Goal: Task Accomplishment & Management: Manage account settings

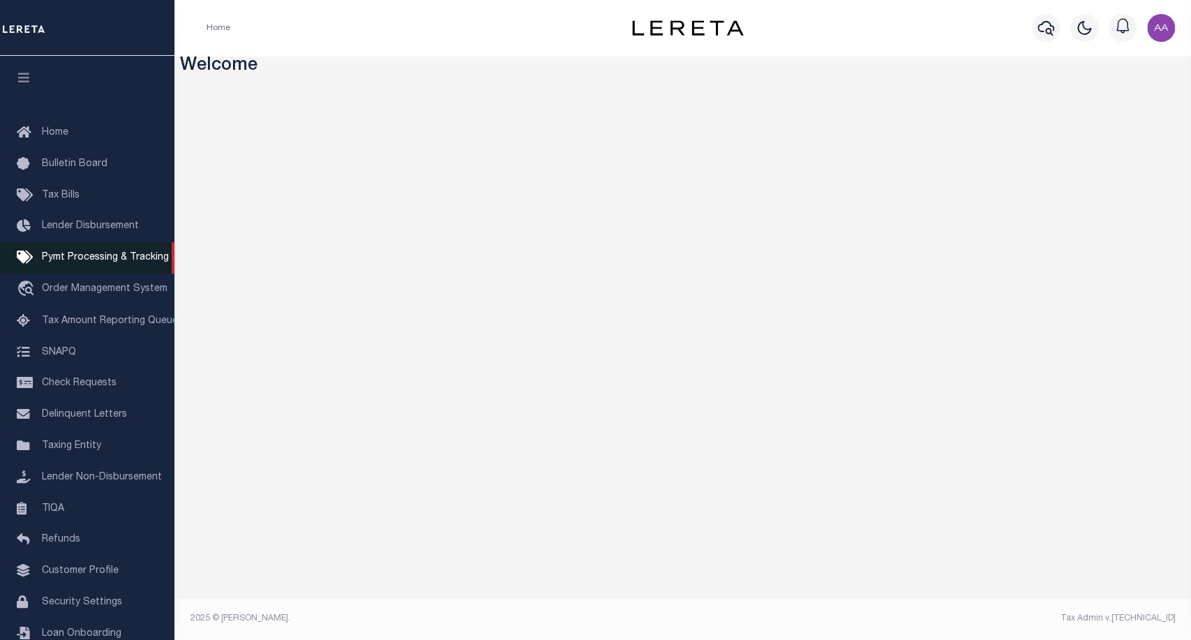
click at [77, 271] on link "Pymt Processing & Tracking" at bounding box center [87, 257] width 174 height 31
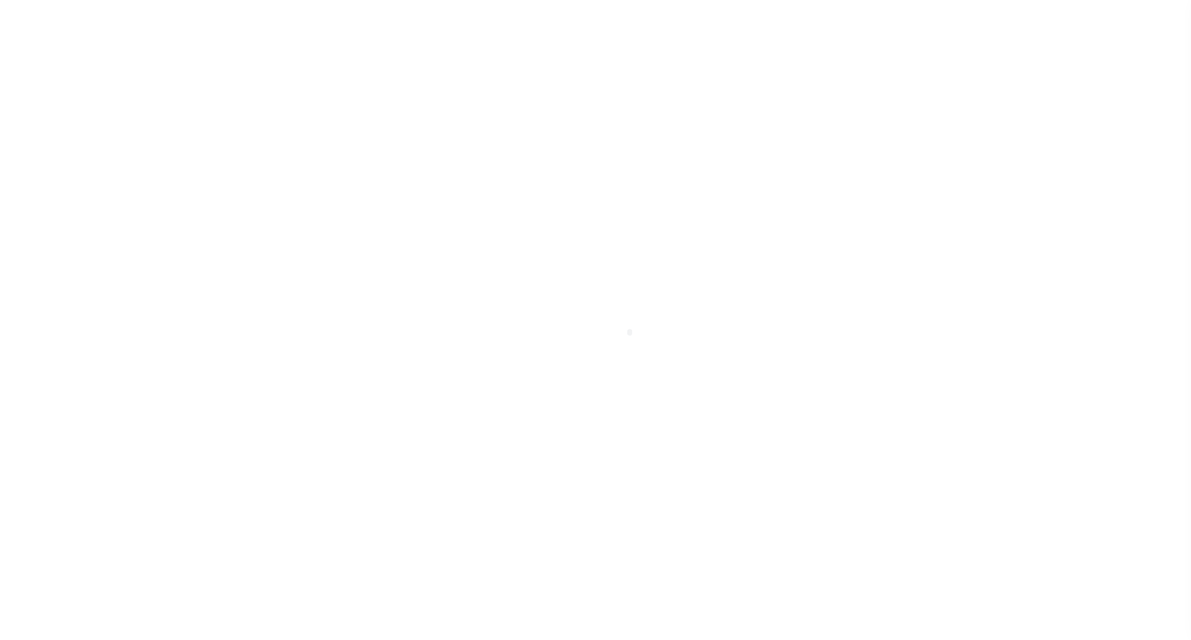
scroll to position [40, 0]
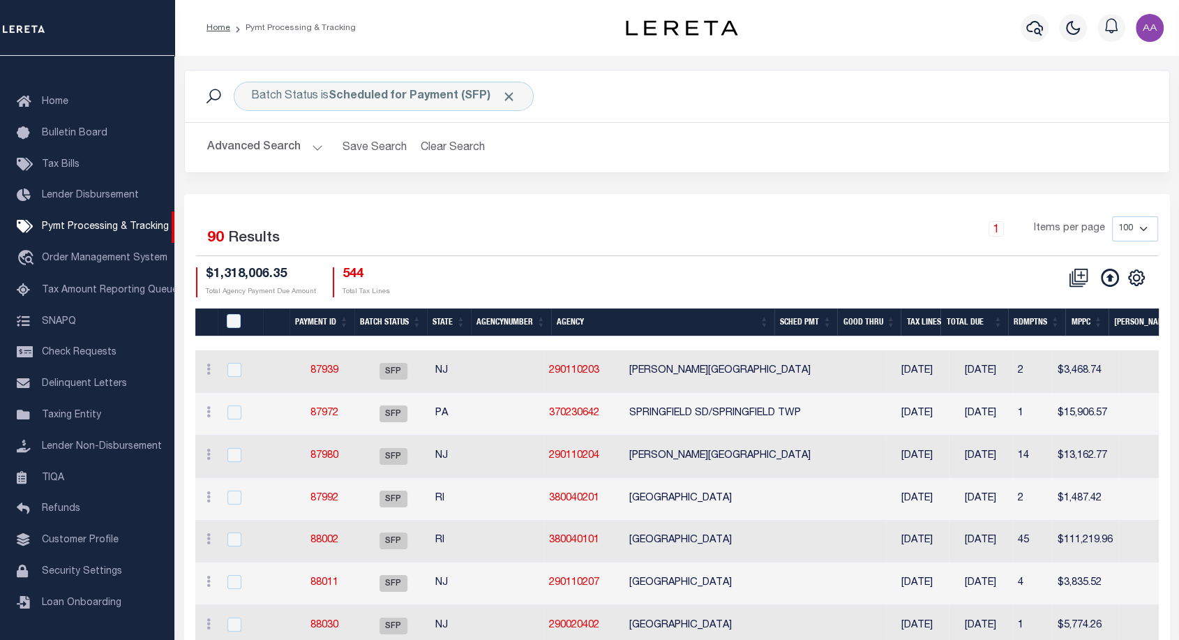
click at [264, 159] on button "Advanced Search" at bounding box center [265, 147] width 116 height 27
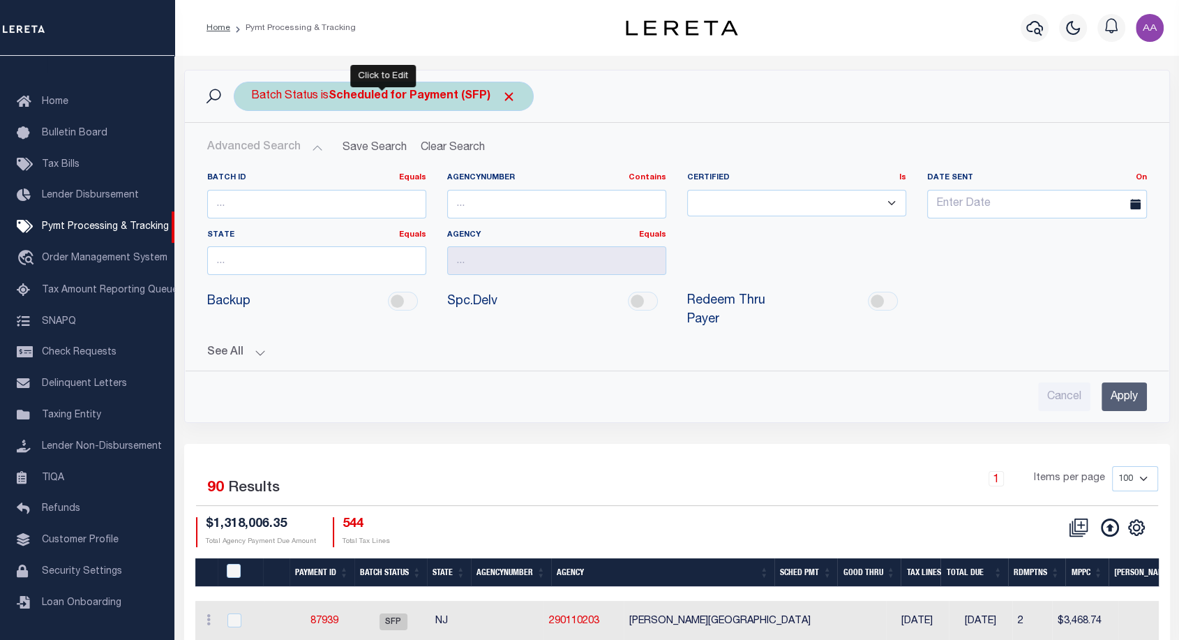
click at [514, 100] on div "Batch Status is Scheduled for Payment (SFP)" at bounding box center [384, 96] width 300 height 29
select select "SFP"
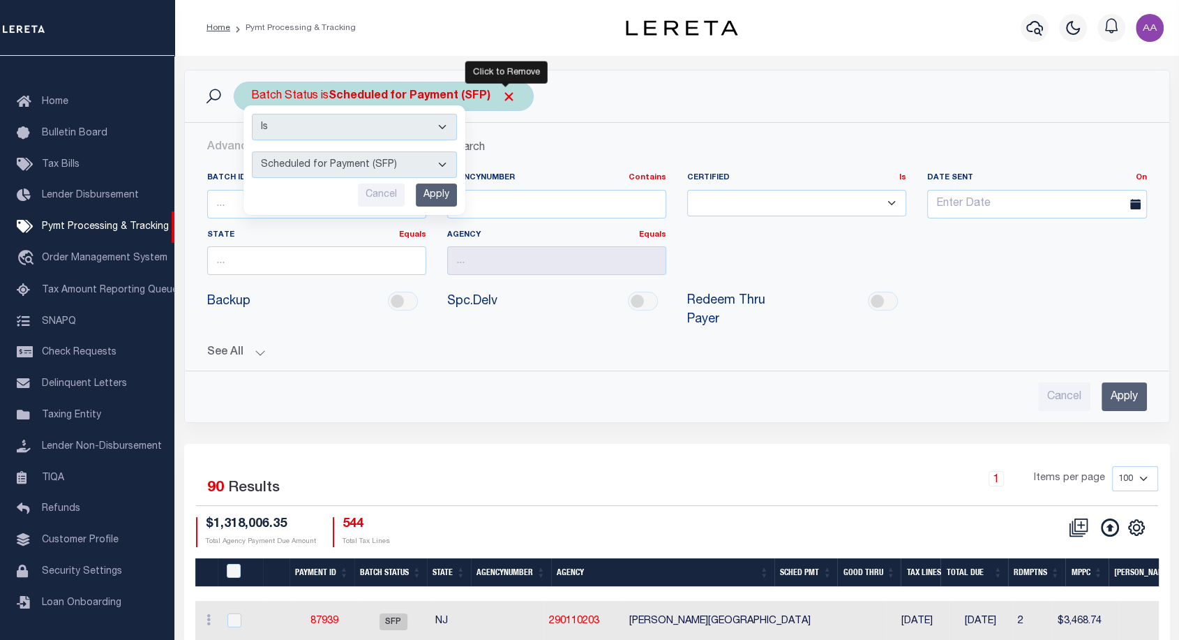
click at [505, 98] on span "Click to Remove" at bounding box center [508, 96] width 15 height 15
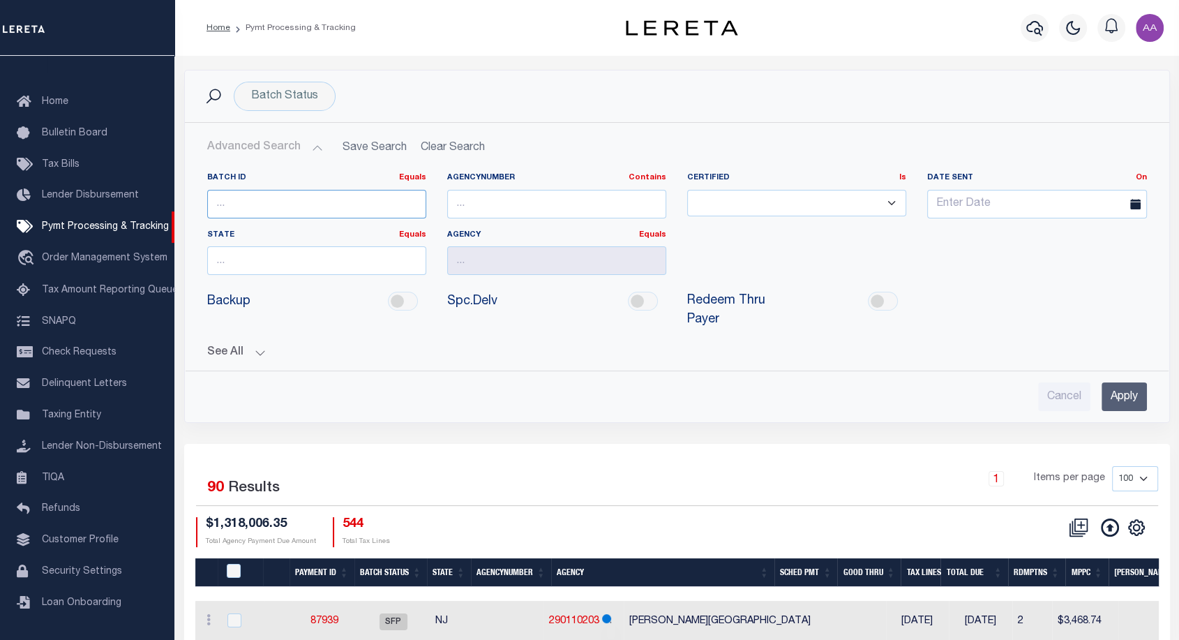
click at [272, 205] on input "number" at bounding box center [316, 204] width 219 height 29
paste input "88348"
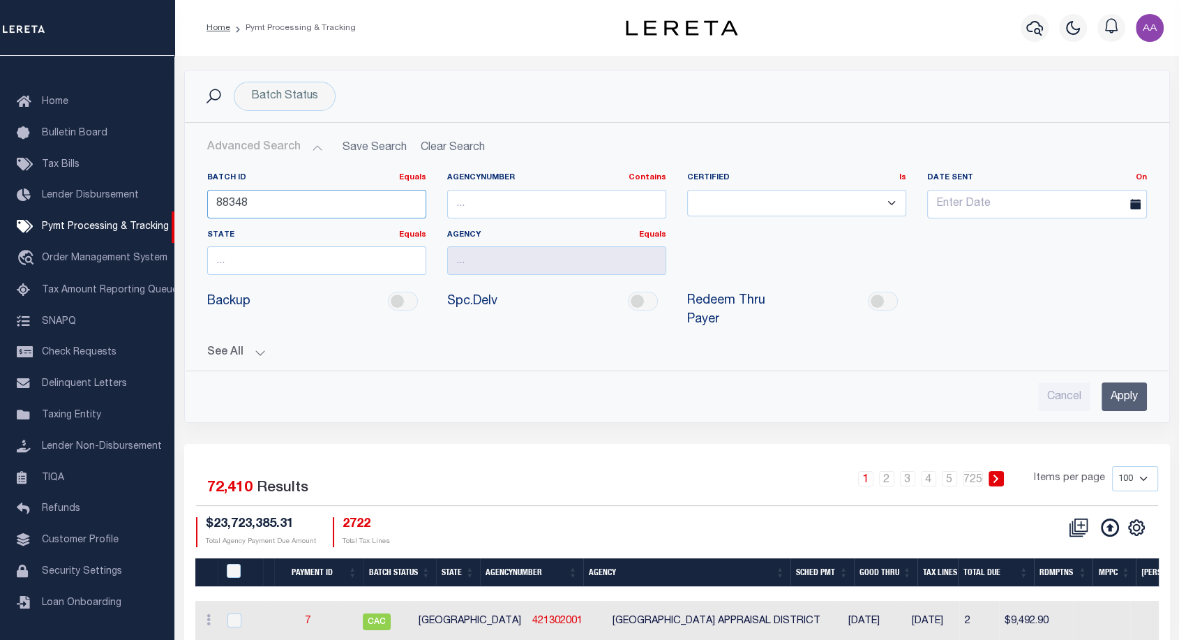
type input "88348"
click at [1115, 398] on input "Apply" at bounding box center [1123, 396] width 45 height 29
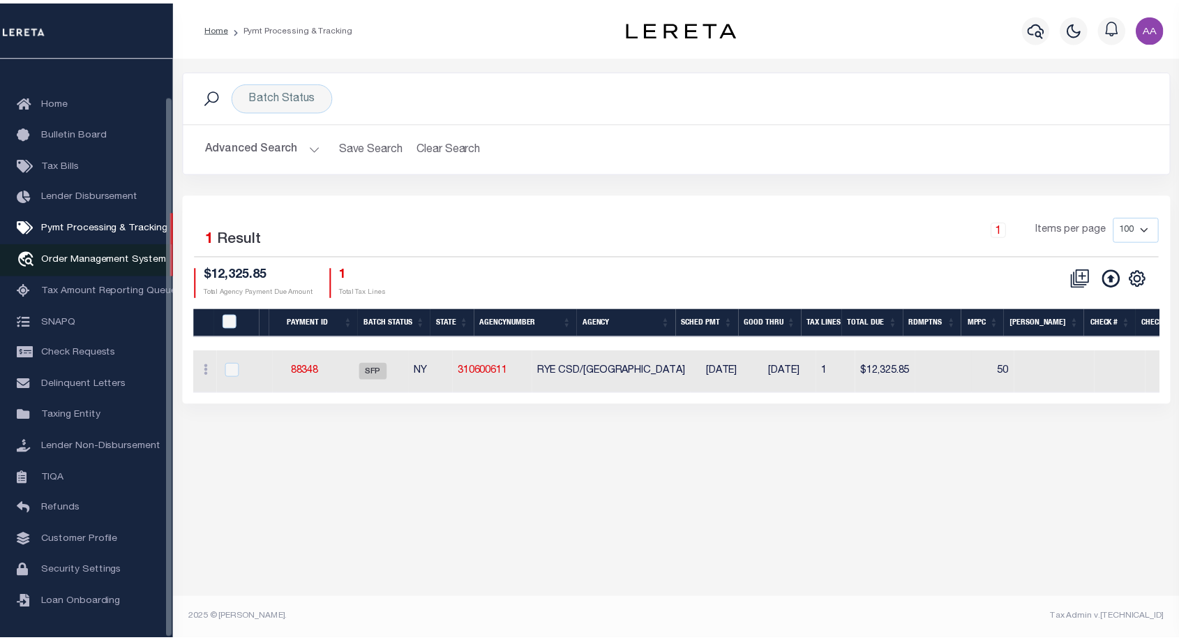
scroll to position [0, 0]
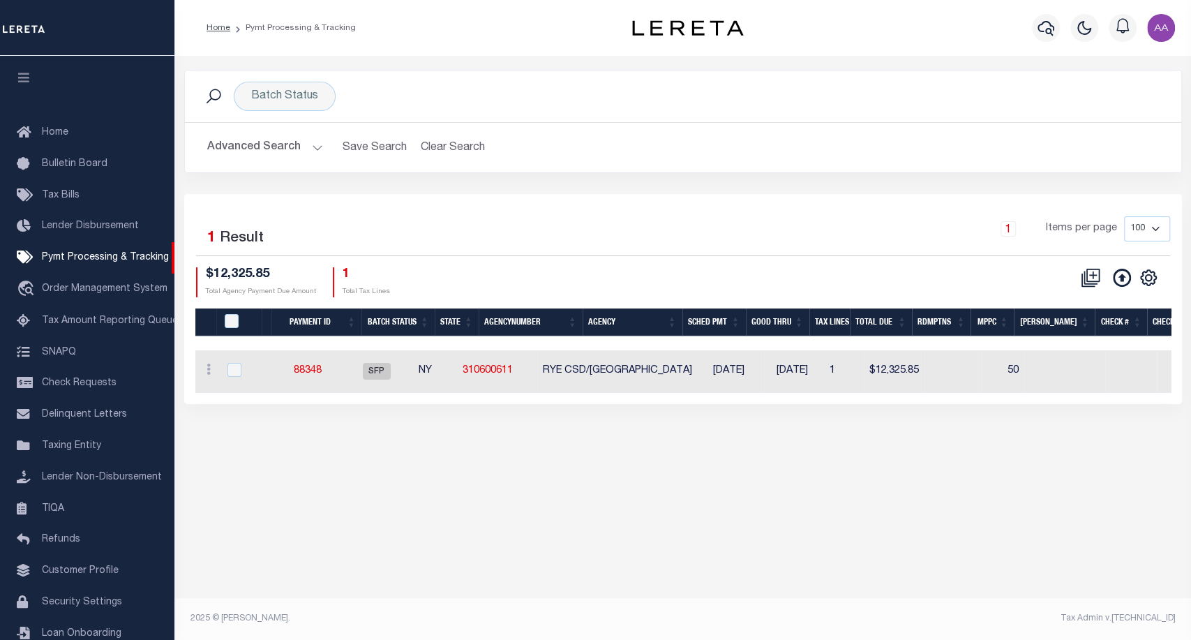
click at [23, 68] on button "button" at bounding box center [23, 79] width 47 height 47
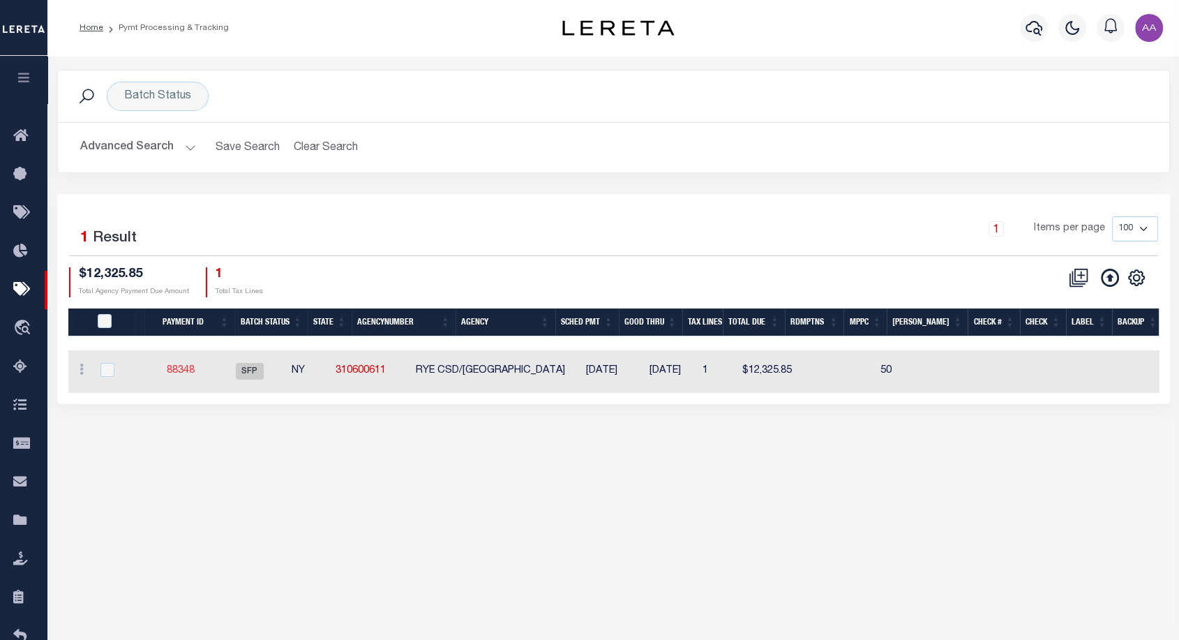
click at [189, 370] on link "88348" at bounding box center [181, 370] width 28 height 10
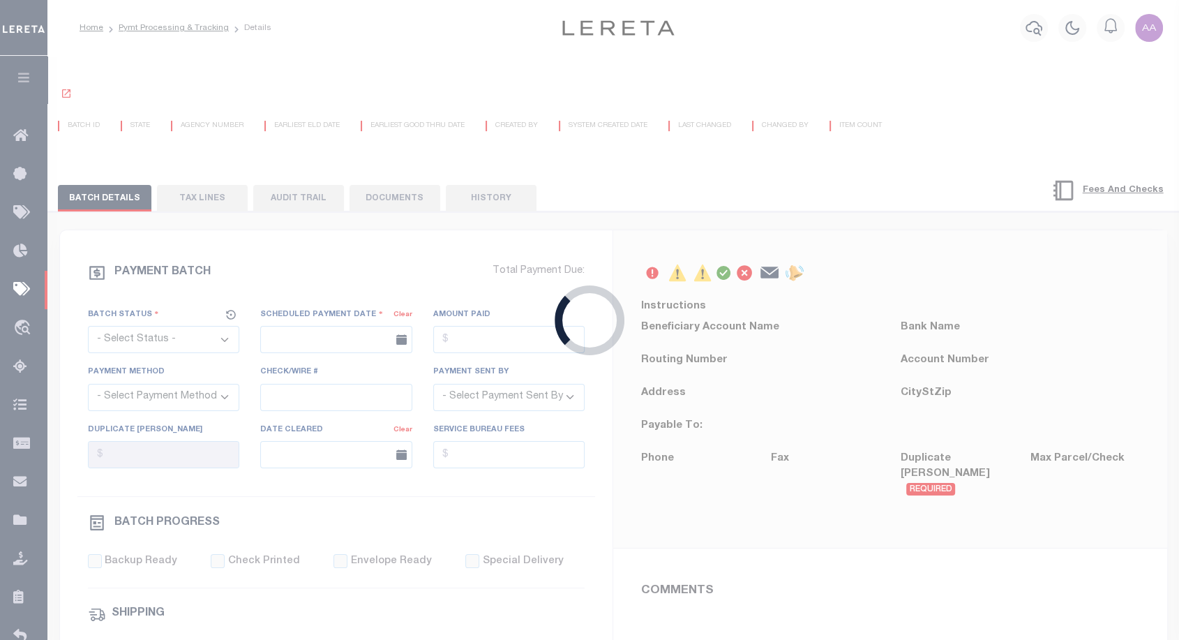
select select "SFP"
type input "[DATE]"
select select "CHK"
select select "70"
select select "1"
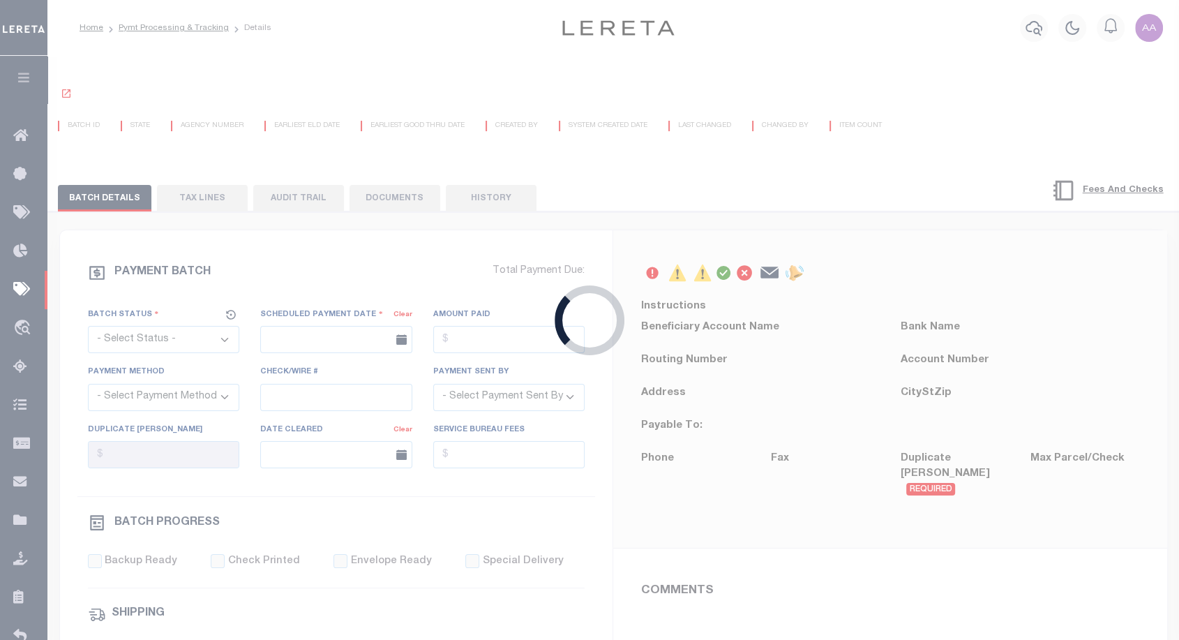
select select "44"
radio input "true"
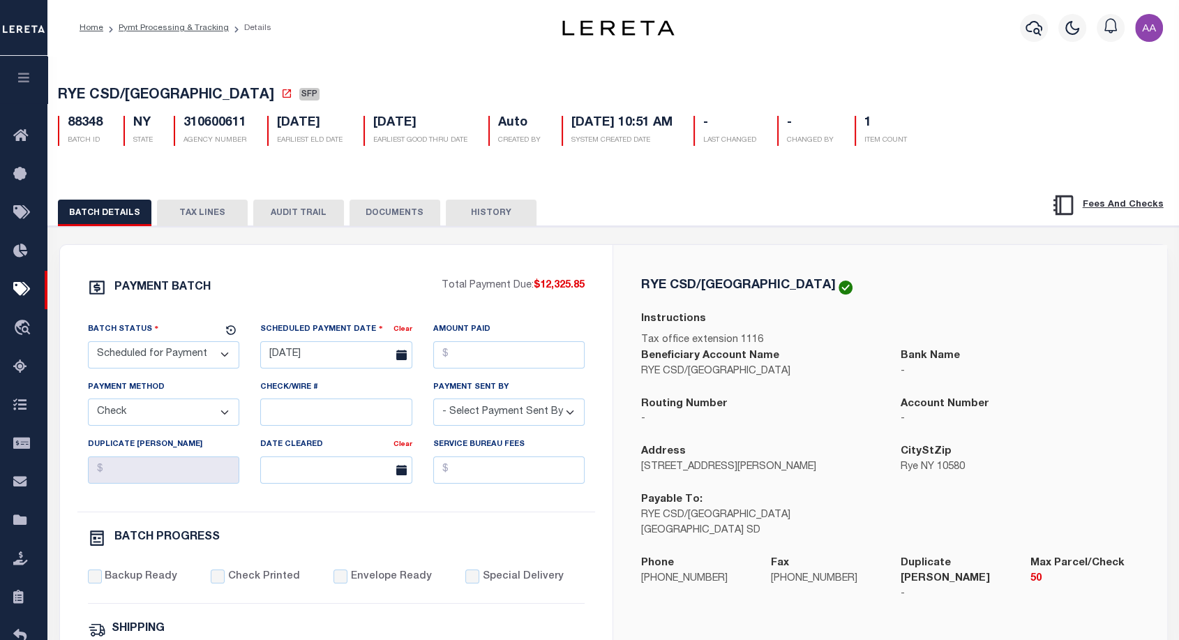
click at [209, 359] on select "- Select Status - Scheduled for Payment Ready For Payment Payment Sent Cleared …" at bounding box center [164, 354] width 152 height 27
select select "RFP"
click at [88, 344] on select "- Select Status - Scheduled for Payment Ready For Payment Payment Sent Cleared …" at bounding box center [164, 354] width 152 height 27
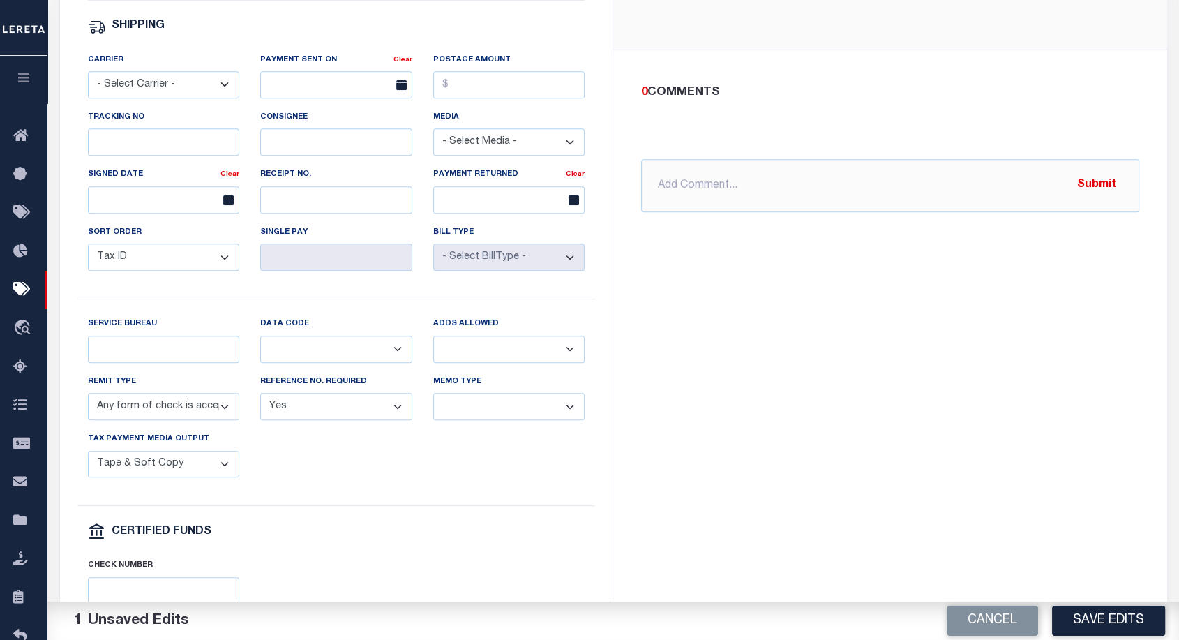
scroll to position [749, 0]
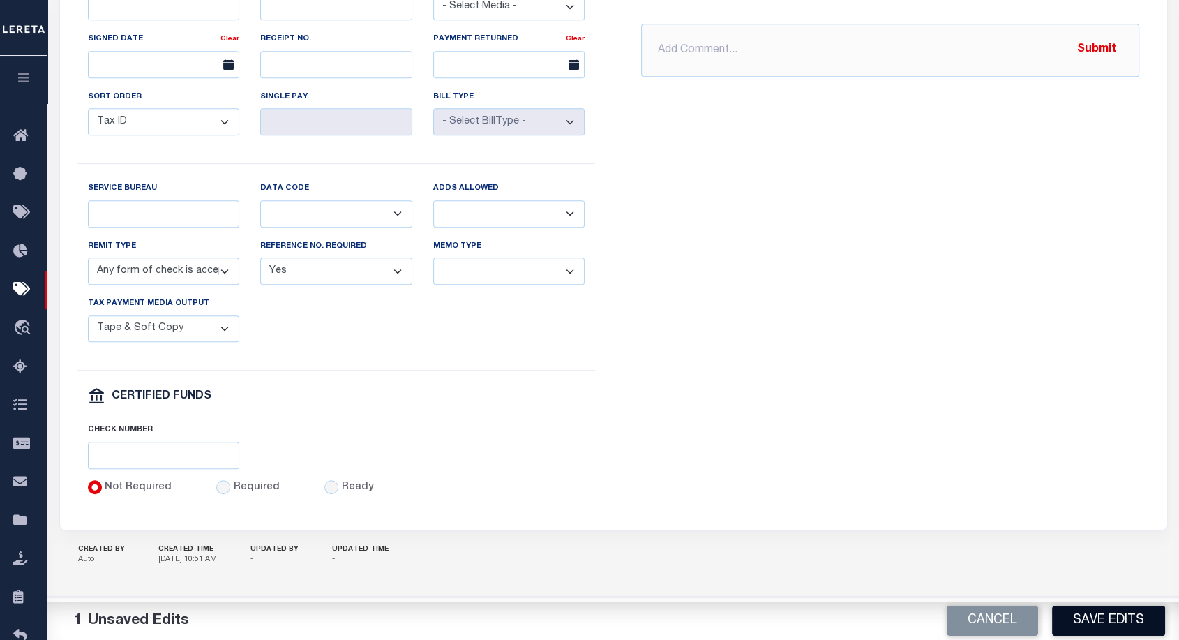
click at [1140, 617] on button "Save Edits" at bounding box center [1108, 620] width 113 height 30
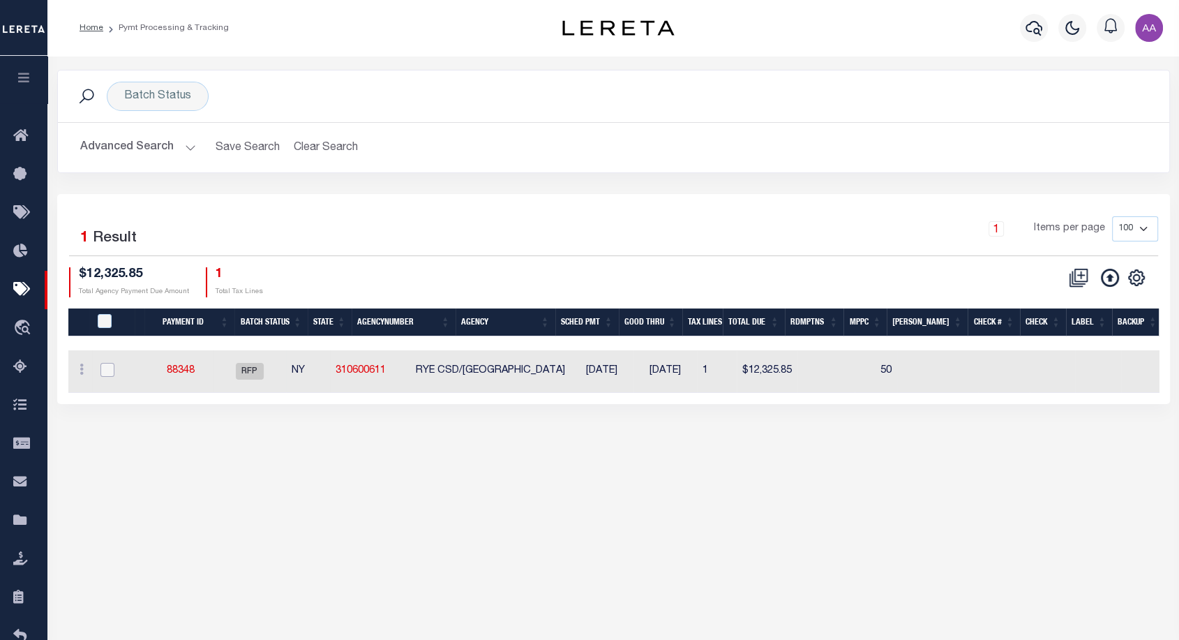
click at [103, 370] on input "checkbox" at bounding box center [107, 370] width 14 height 14
checkbox input "true"
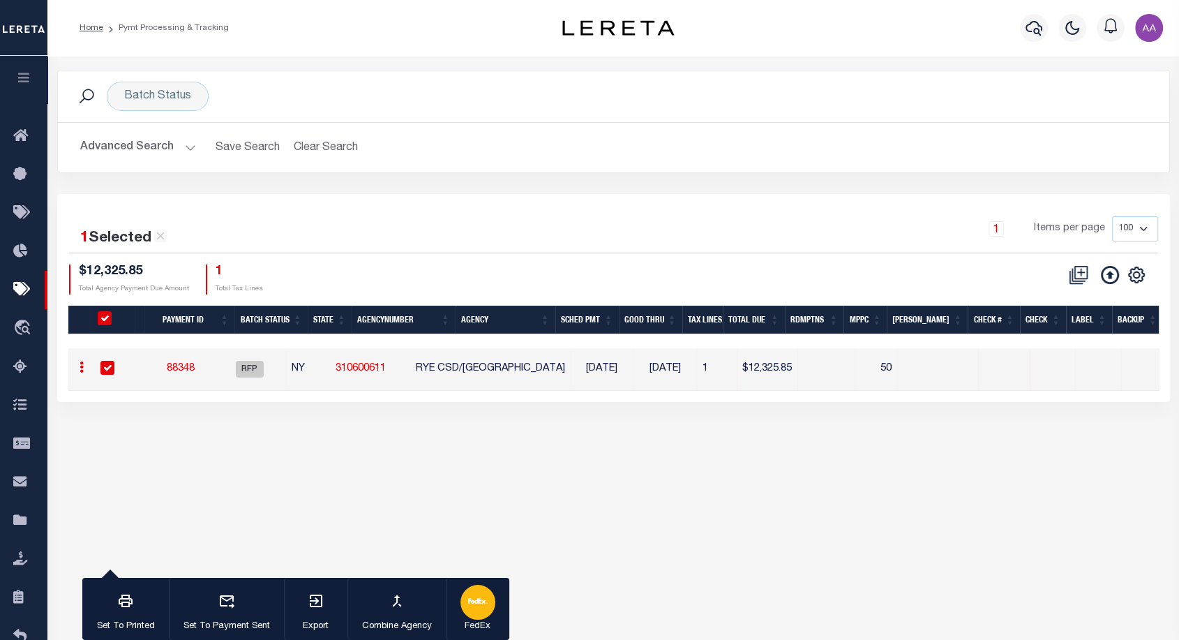
click at [478, 614] on div "button" at bounding box center [477, 601] width 35 height 35
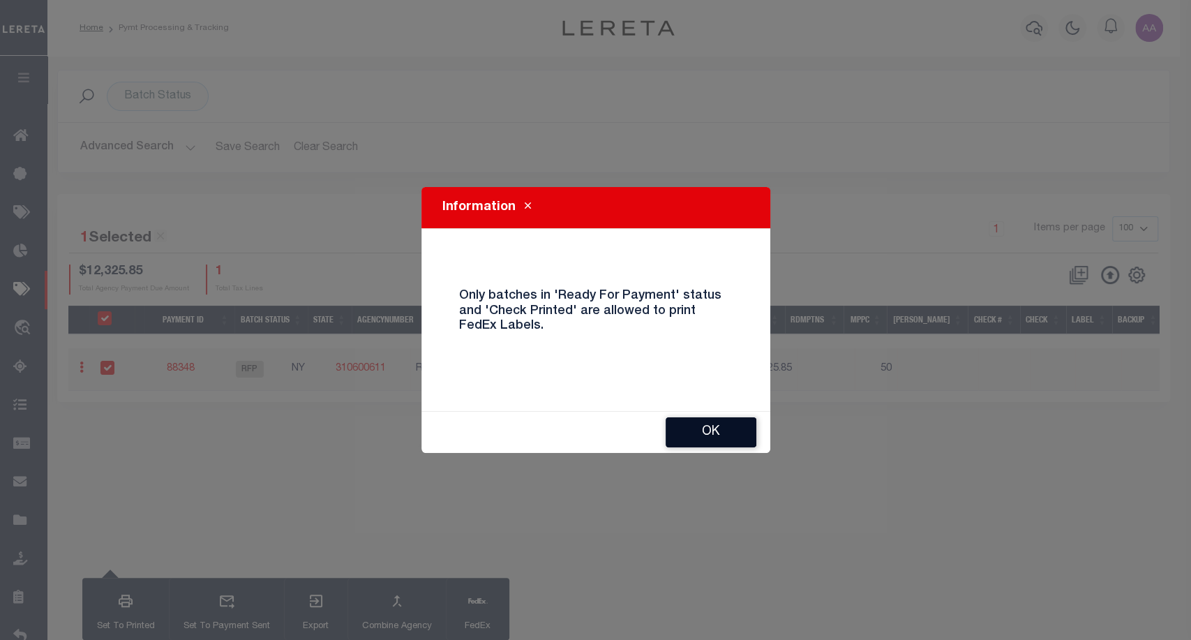
click at [711, 427] on button "OK" at bounding box center [710, 432] width 91 height 30
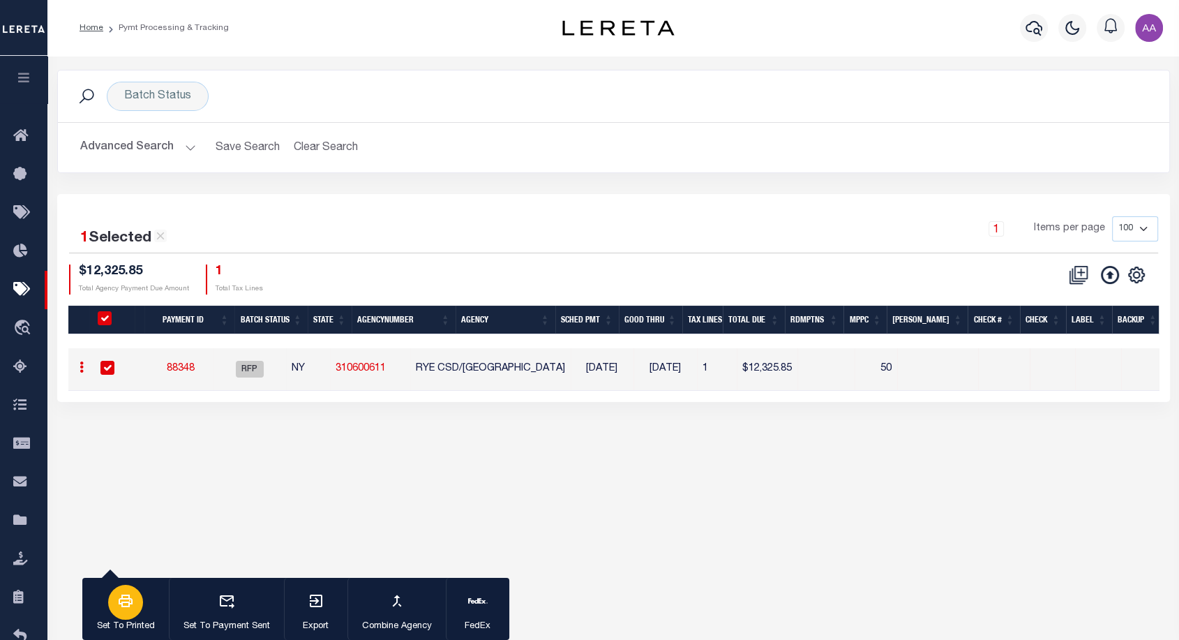
click at [136, 589] on div "button" at bounding box center [125, 601] width 35 height 35
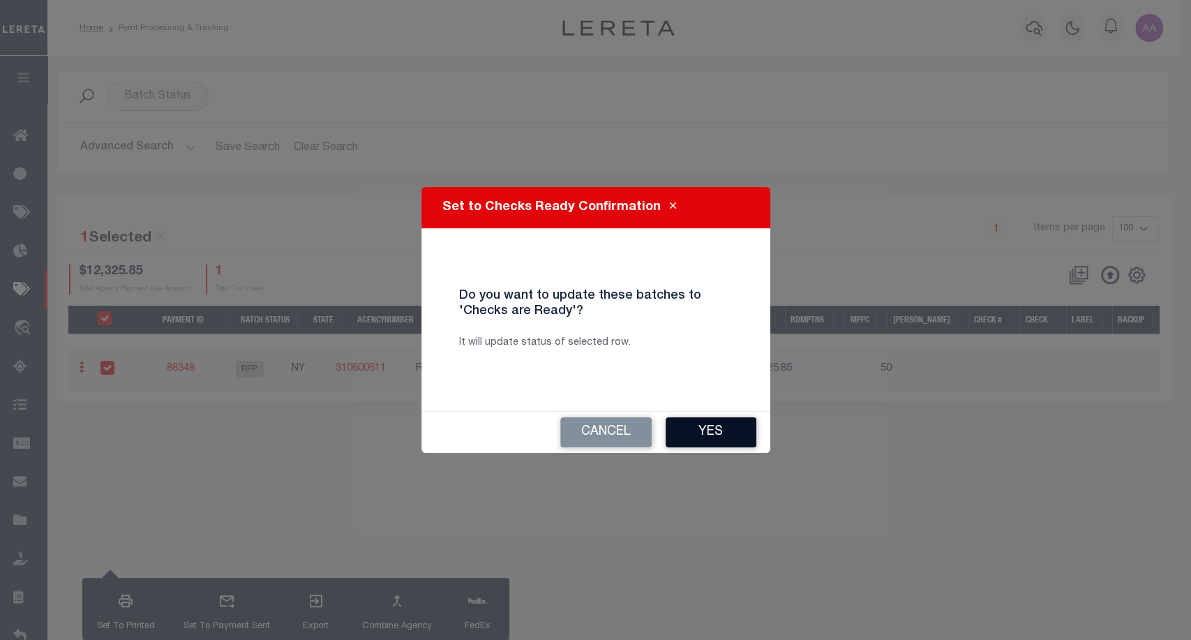
click at [732, 442] on button "Yes" at bounding box center [710, 432] width 91 height 30
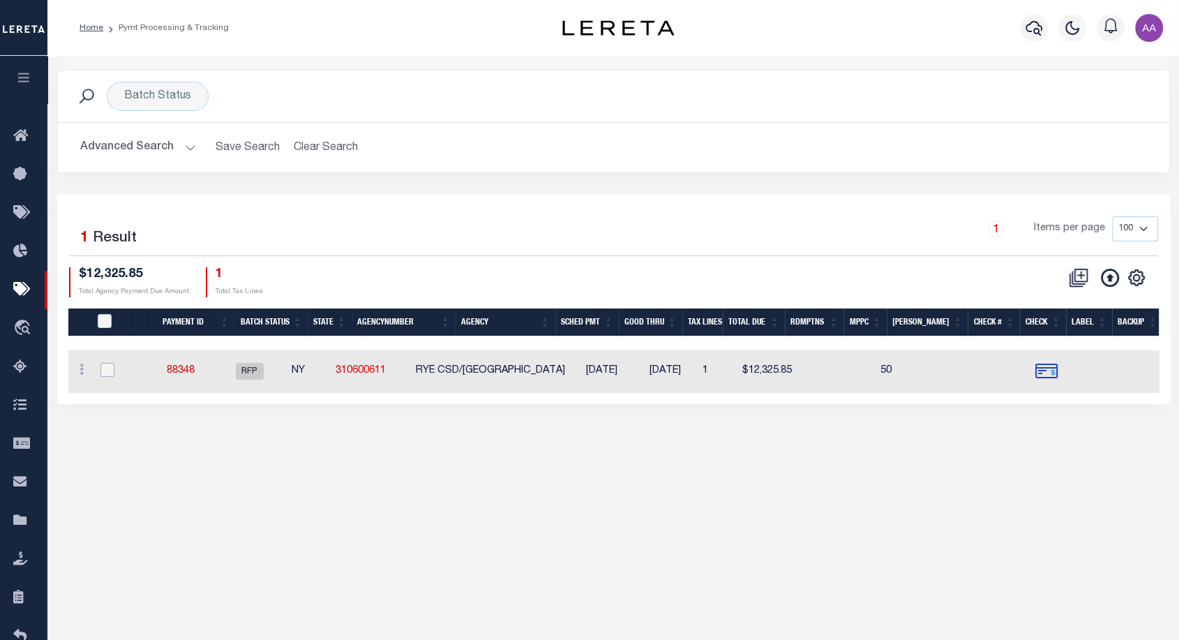
click at [100, 368] on input "checkbox" at bounding box center [107, 370] width 14 height 14
checkbox input "true"
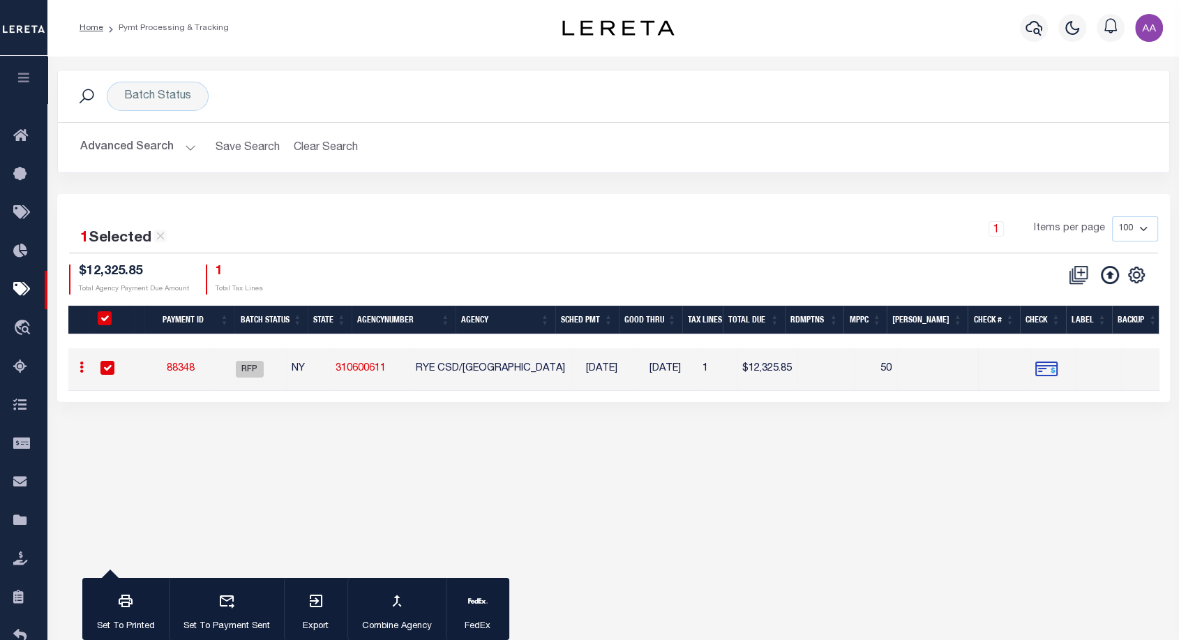
checkbox input "true"
click at [470, 620] on p "FedEx" at bounding box center [477, 626] width 35 height 14
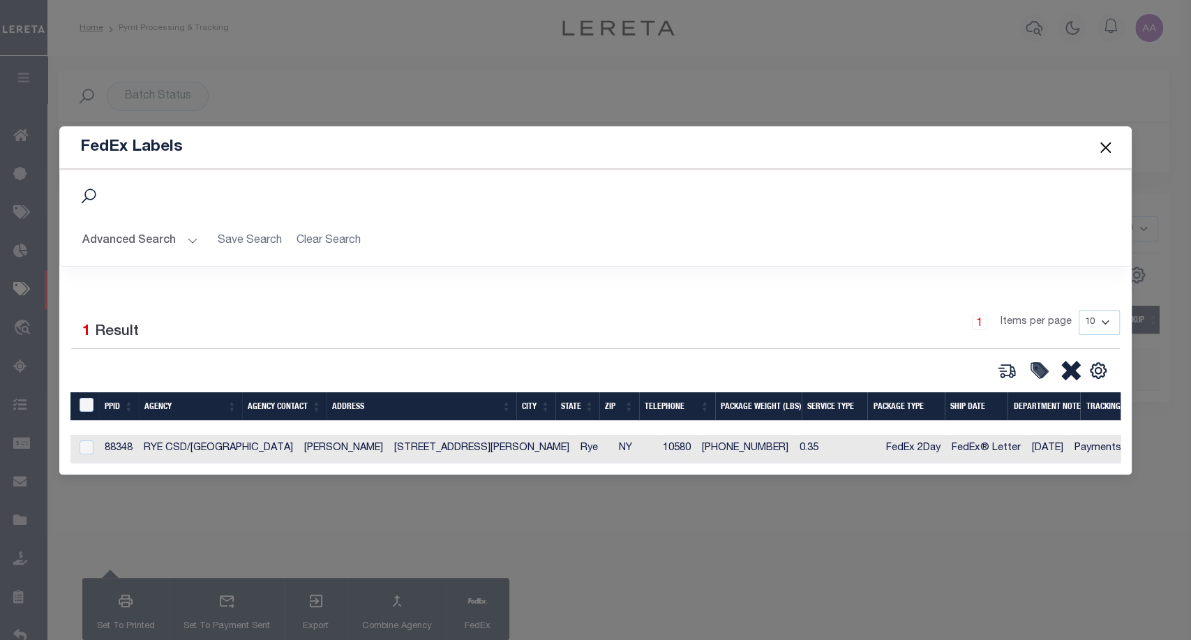
click at [85, 451] on div at bounding box center [84, 447] width 17 height 15
checkbox input "true"
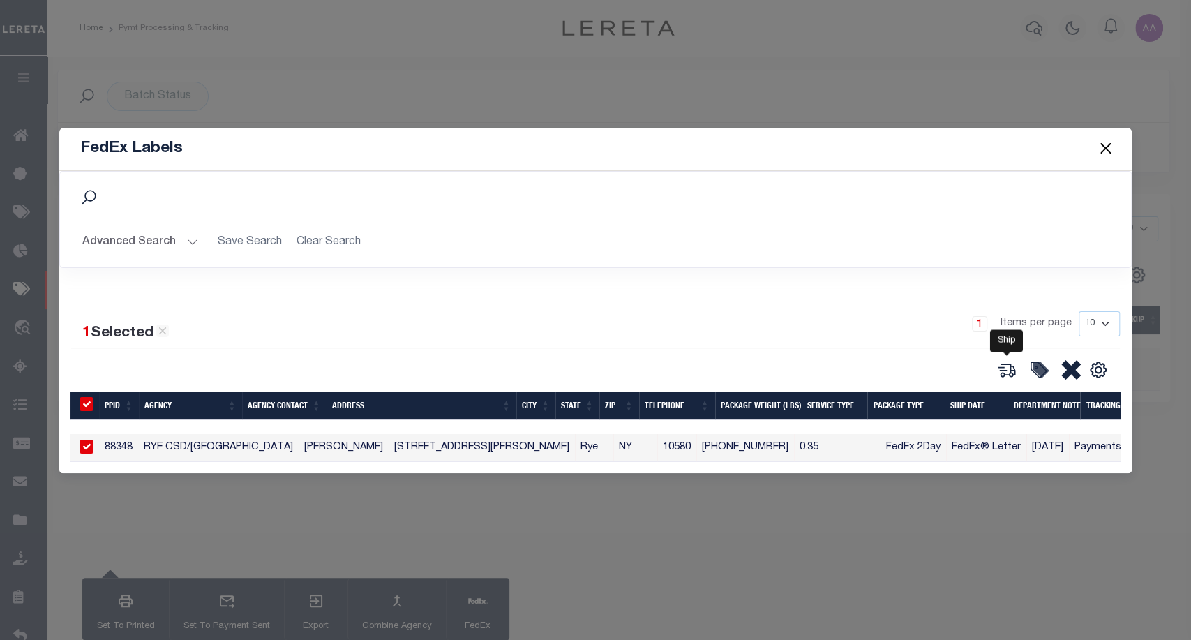
click at [1009, 367] on icon at bounding box center [1007, 370] width 20 height 20
type input "88348"
type input "0.35"
select select "FEDEX_2_DAY"
select select "FEDEX_ENVELOPE"
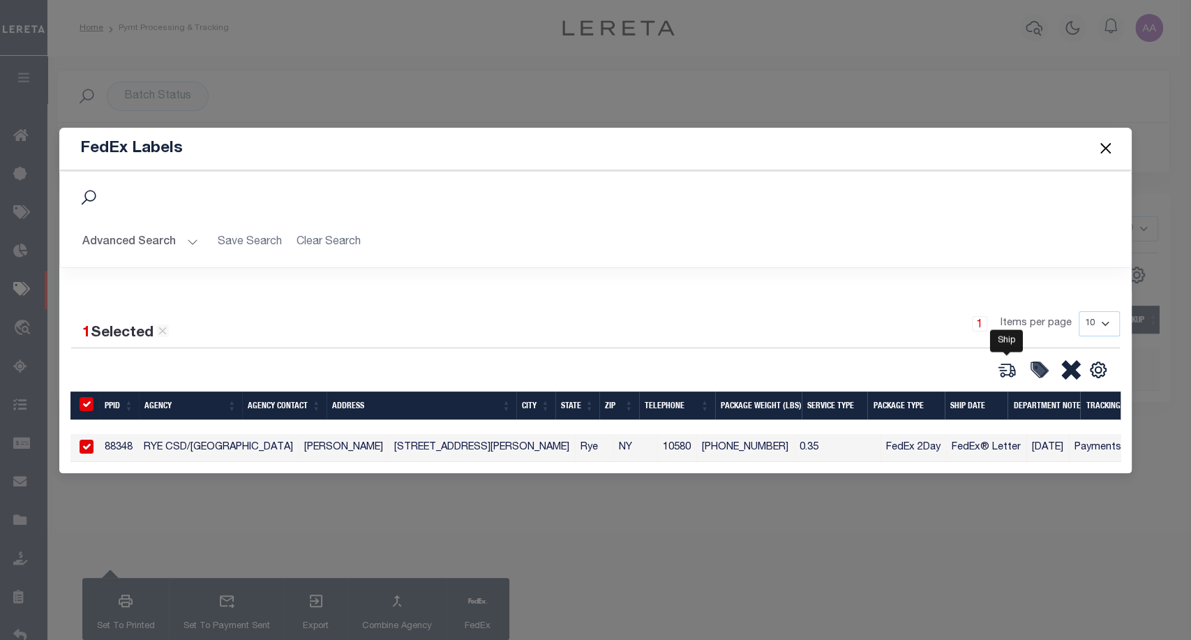
type input "[DATE]"
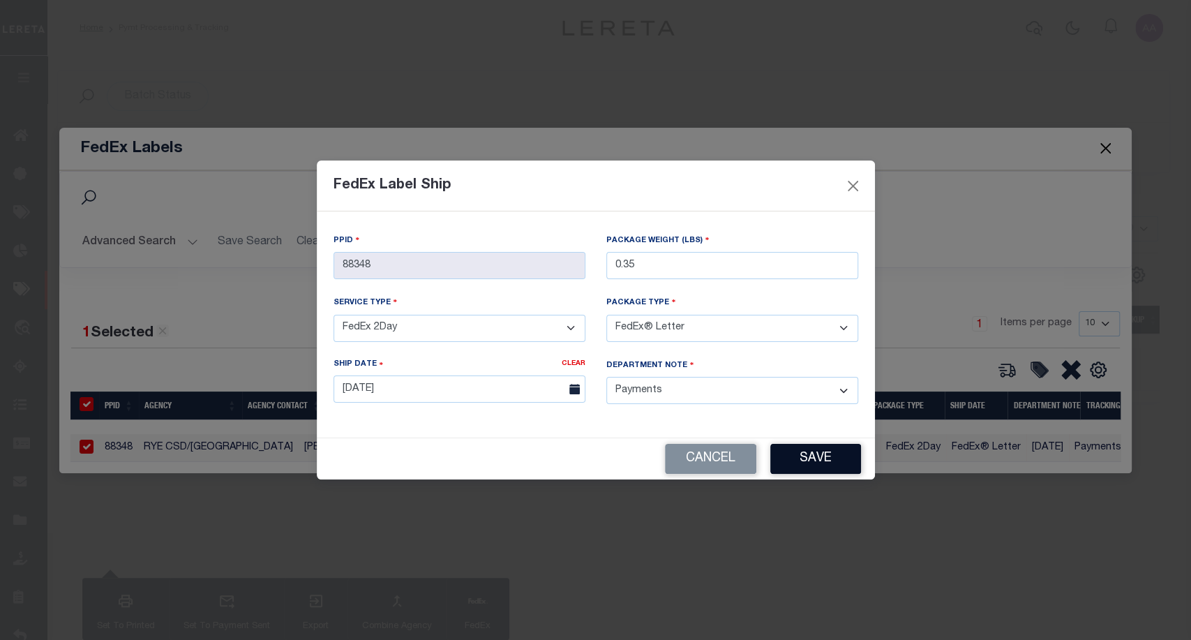
click at [808, 446] on button "Save" at bounding box center [815, 459] width 91 height 30
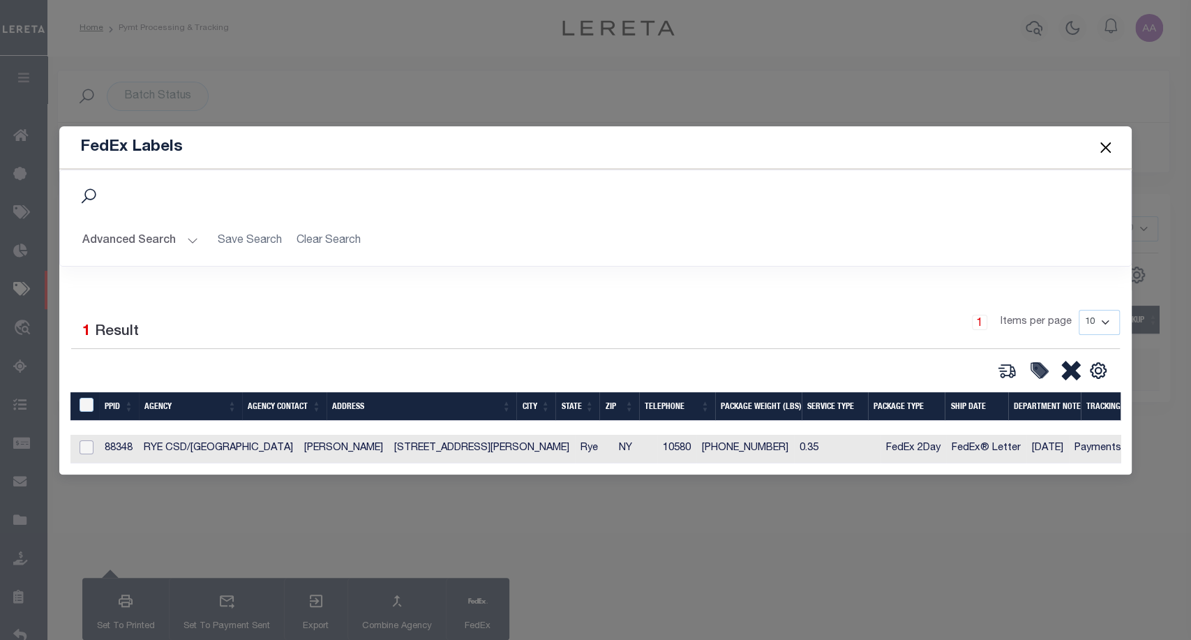
click at [82, 446] on input "checkbox" at bounding box center [87, 447] width 14 height 14
checkbox input "true"
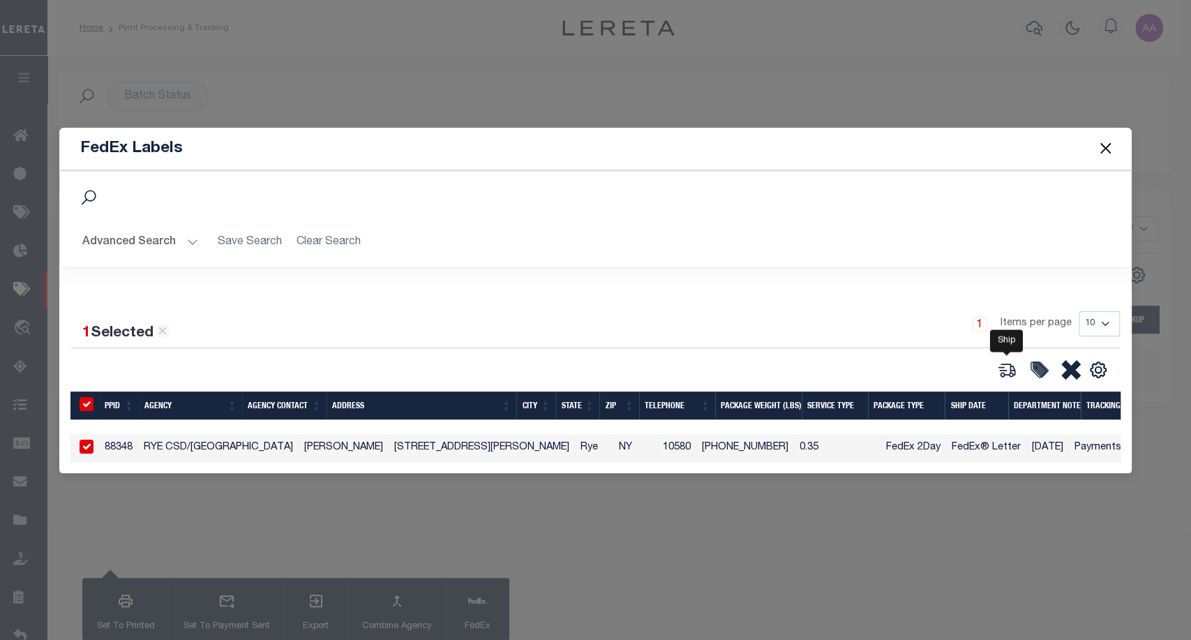
click at [1004, 368] on icon at bounding box center [1007, 370] width 20 height 20
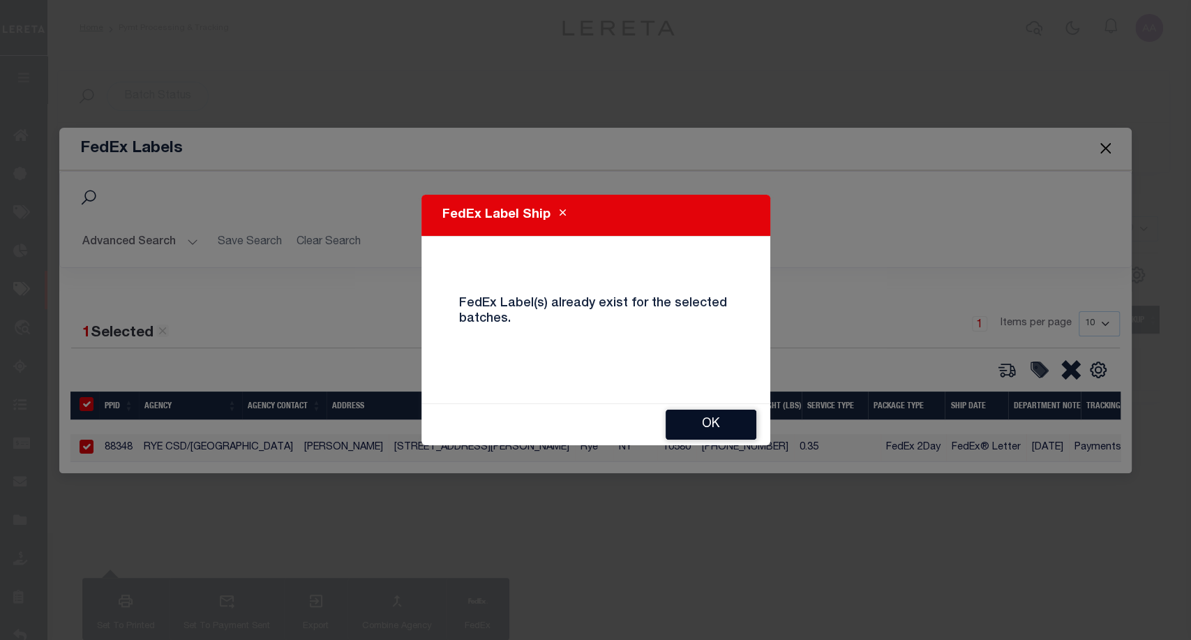
click at [722, 420] on button "OK" at bounding box center [710, 424] width 91 height 30
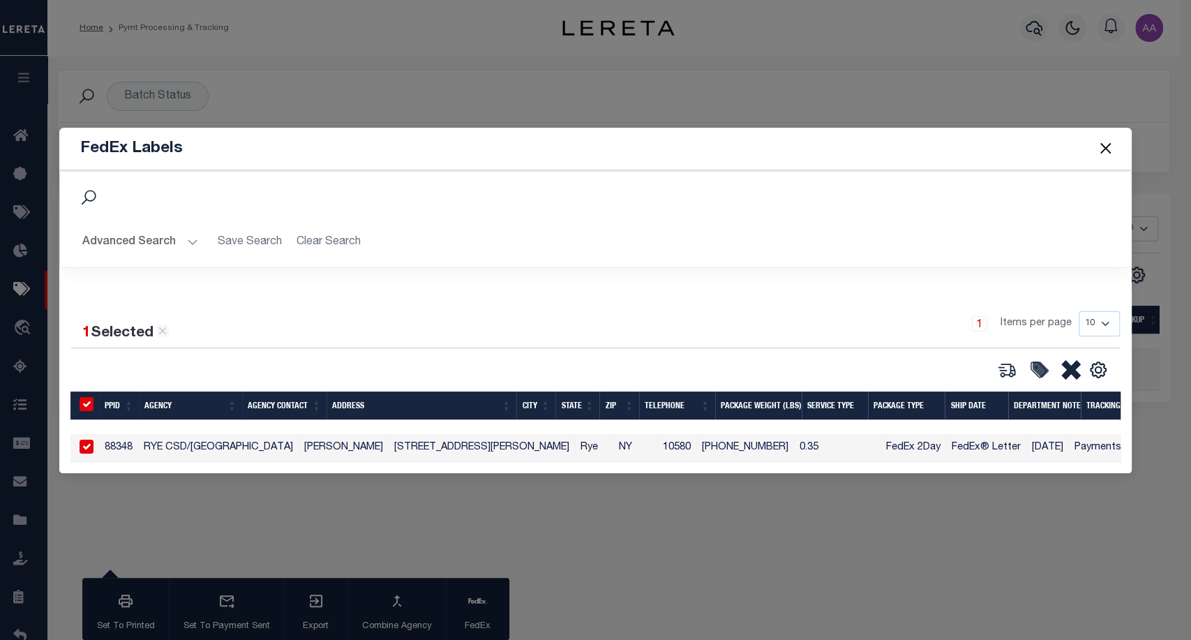
click at [1103, 149] on button "Close" at bounding box center [1105, 148] width 18 height 18
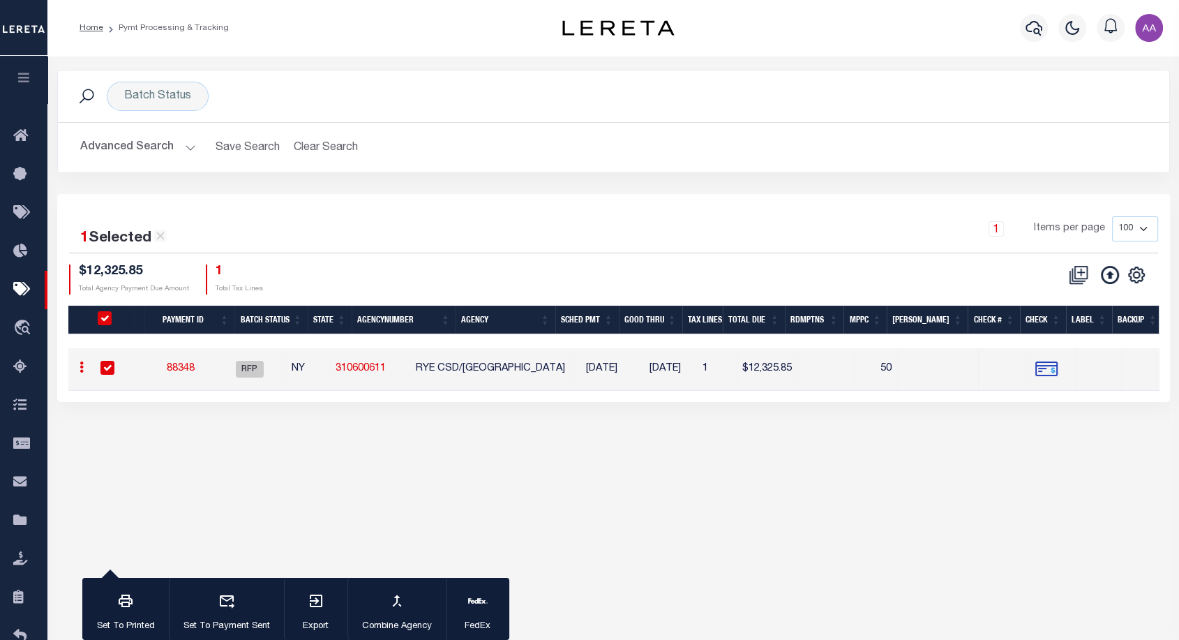
click at [113, 359] on td at bounding box center [114, 369] width 45 height 43
checkbox input "false"
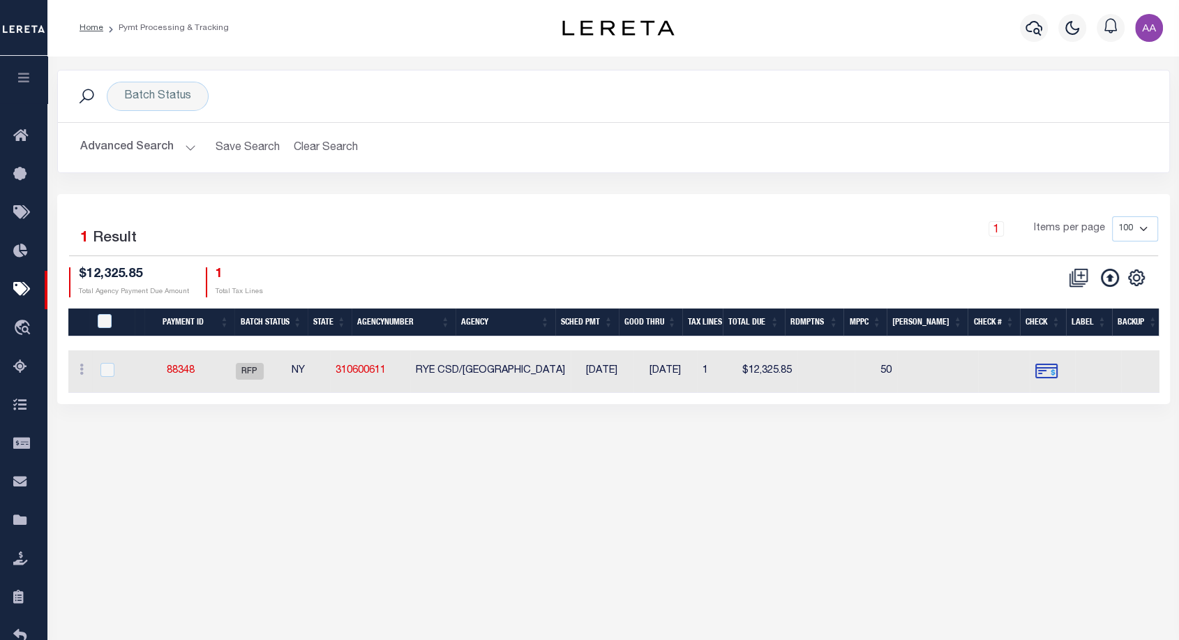
click at [165, 151] on button "Advanced Search" at bounding box center [138, 147] width 116 height 27
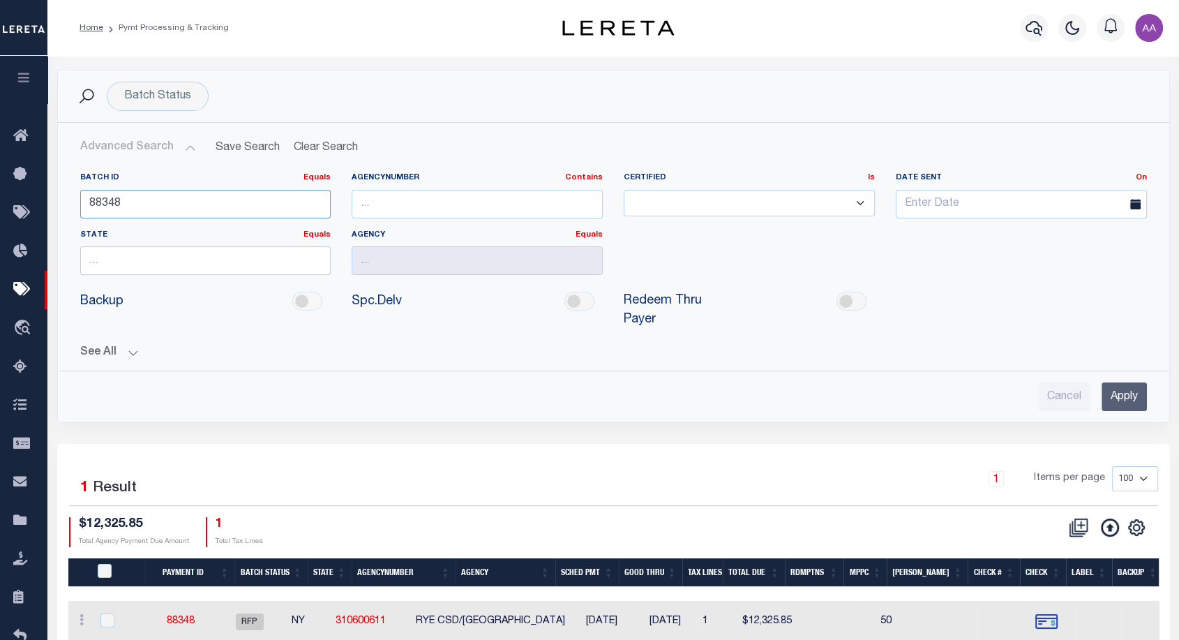
click at [190, 197] on input "88348" at bounding box center [205, 204] width 251 height 29
paste input "7"
type input "88347"
click at [1122, 393] on input "Apply" at bounding box center [1123, 396] width 45 height 29
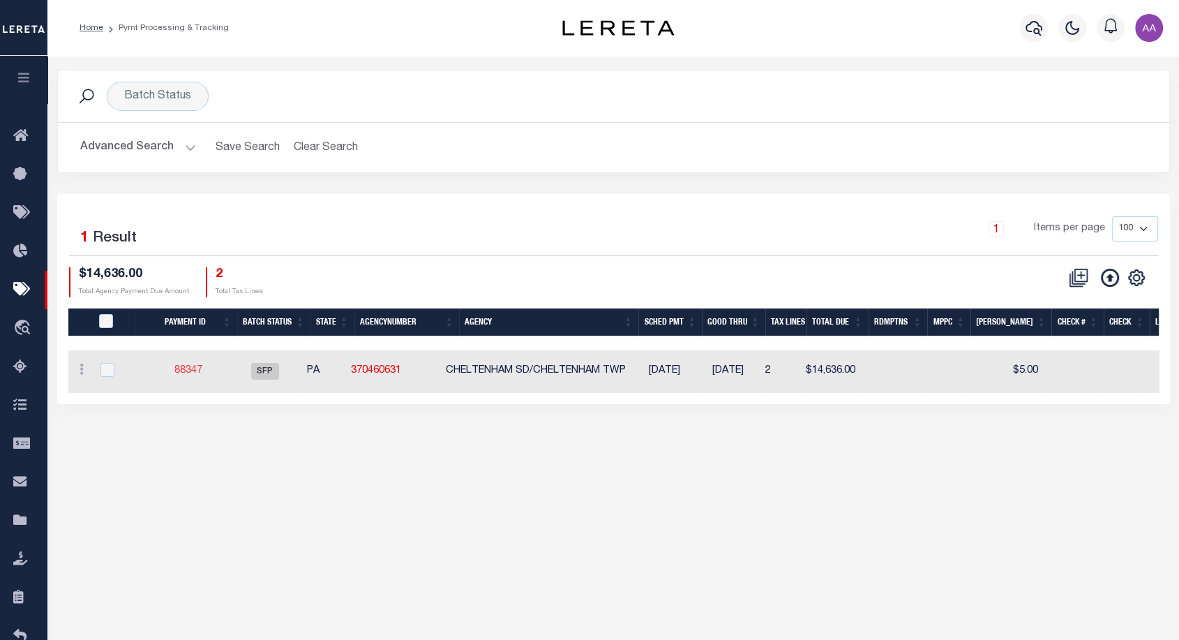
click at [200, 369] on link "88347" at bounding box center [188, 370] width 28 height 10
select select "SFP"
select select "2"
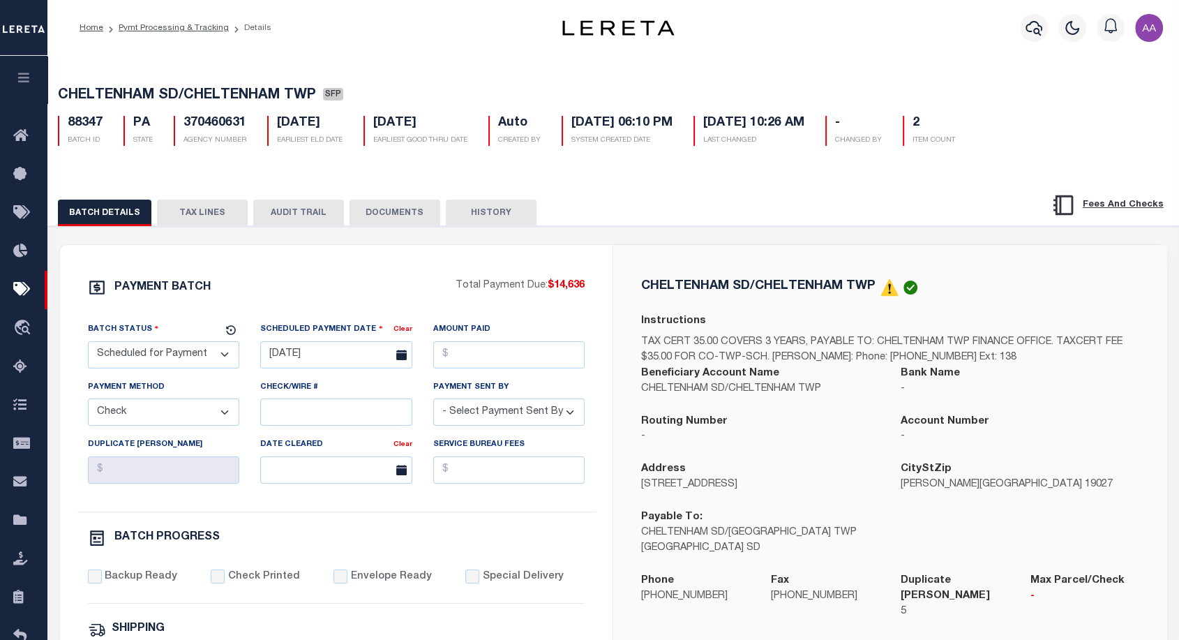
click at [199, 368] on select "- Select Status - Scheduled for Payment Ready For Payment Payment Sent Cleared …" at bounding box center [164, 354] width 152 height 27
select select "RFP"
click at [88, 344] on select "- Select Status - Scheduled for Payment Ready For Payment Payment Sent Cleared …" at bounding box center [164, 354] width 152 height 27
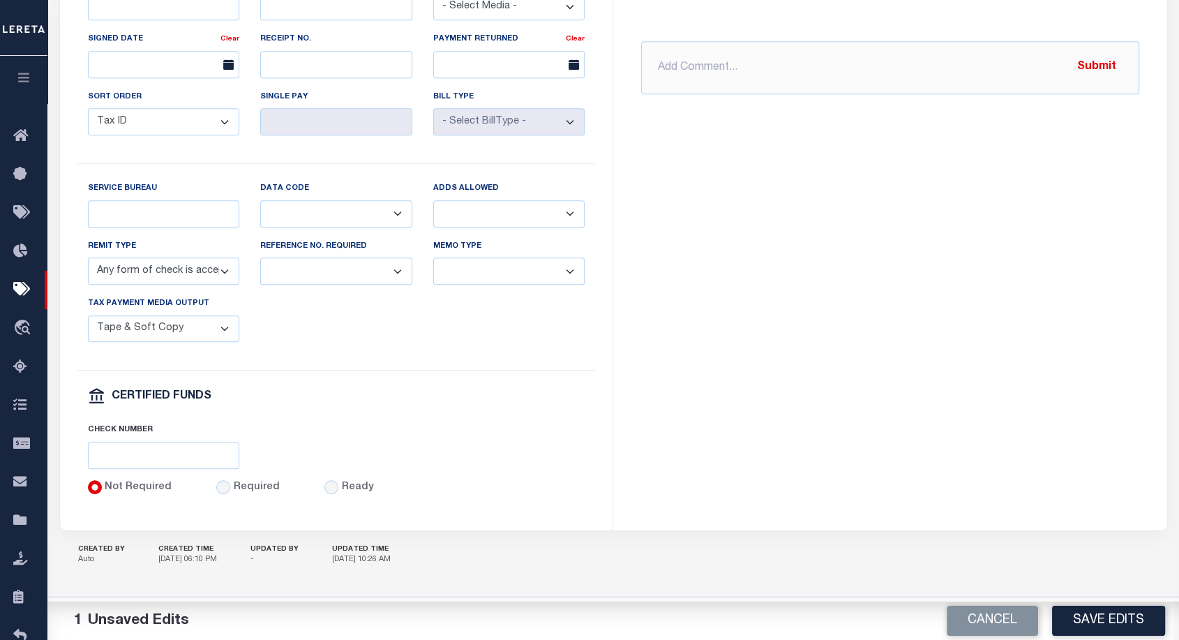
scroll to position [749, 0]
click at [1112, 617] on button "Save Edits" at bounding box center [1108, 620] width 113 height 30
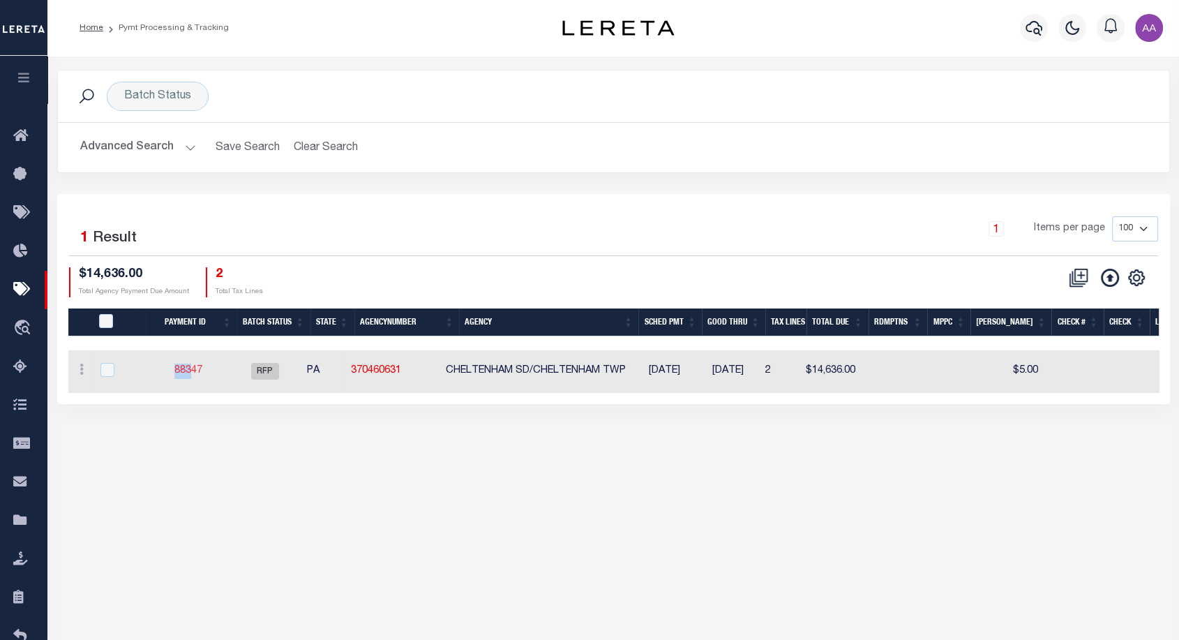
drag, startPoint x: 158, startPoint y: 369, endPoint x: 201, endPoint y: 365, distance: 43.4
click at [201, 365] on td "88347" at bounding box center [189, 371] width 80 height 43
checkbox input "true"
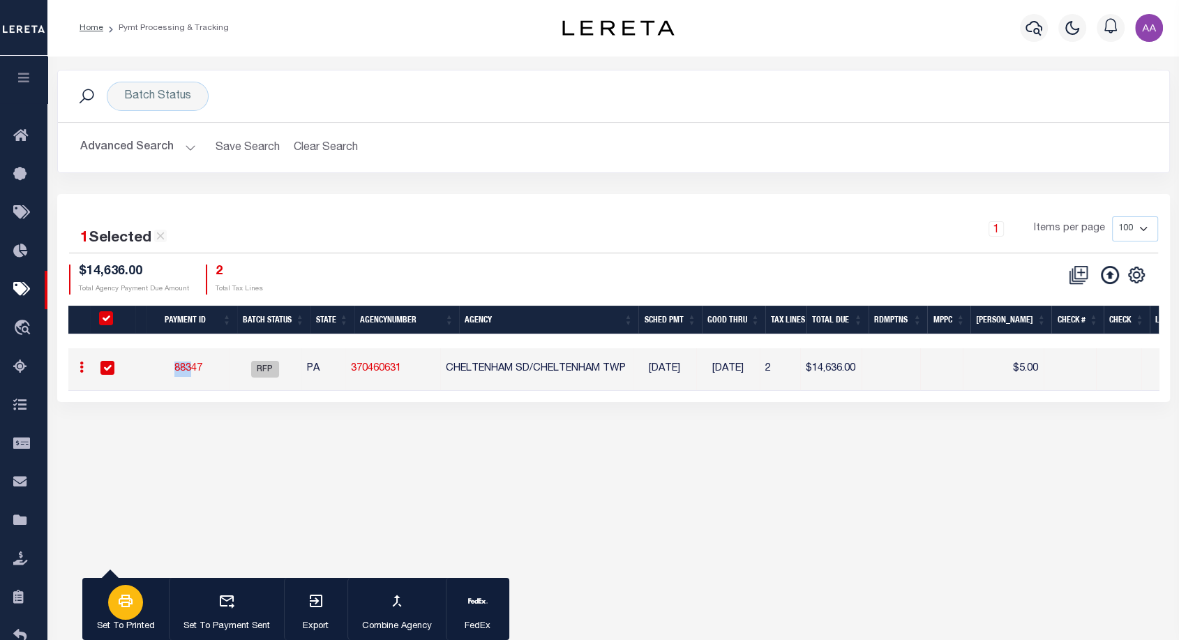
click at [134, 595] on div "button" at bounding box center [125, 601] width 35 height 35
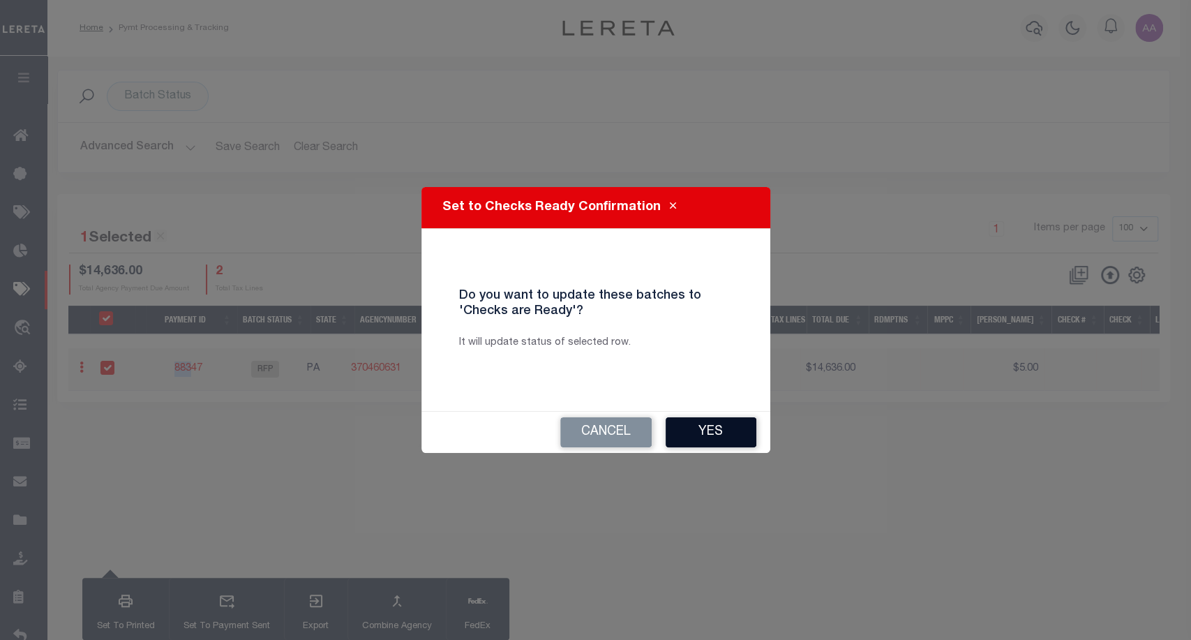
click at [717, 419] on button "Yes" at bounding box center [710, 432] width 91 height 30
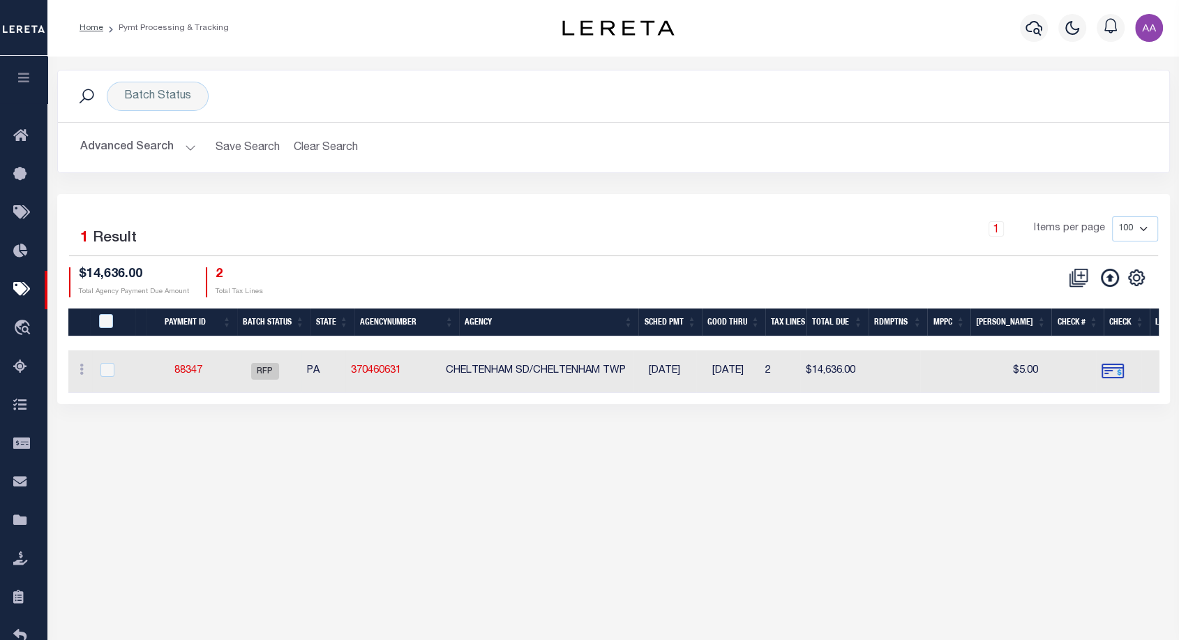
click at [116, 370] on div at bounding box center [115, 370] width 34 height 15
checkbox input "true"
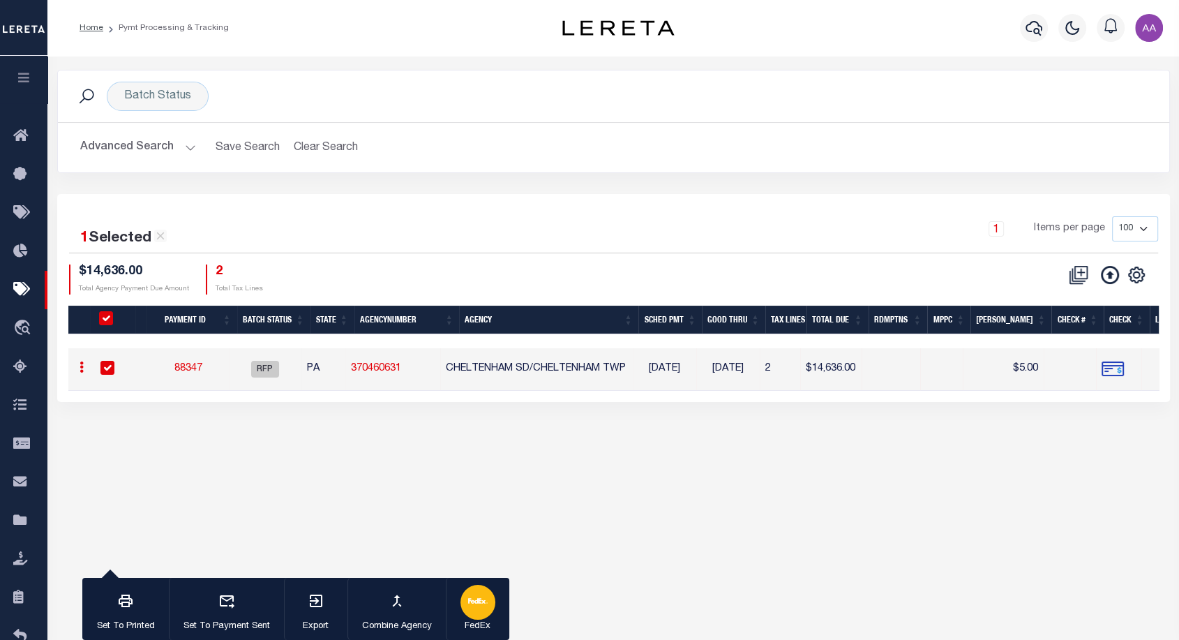
click at [480, 601] on icon "button" at bounding box center [482, 600] width 8 height 5
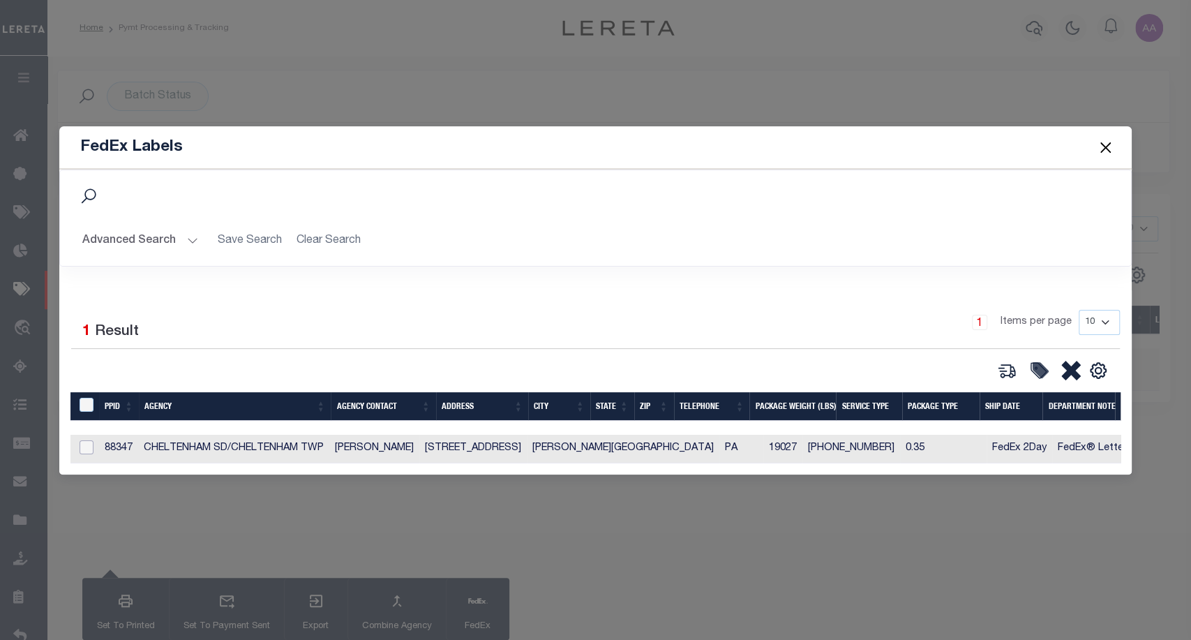
click at [89, 442] on input "checkbox" at bounding box center [87, 447] width 14 height 14
checkbox input "true"
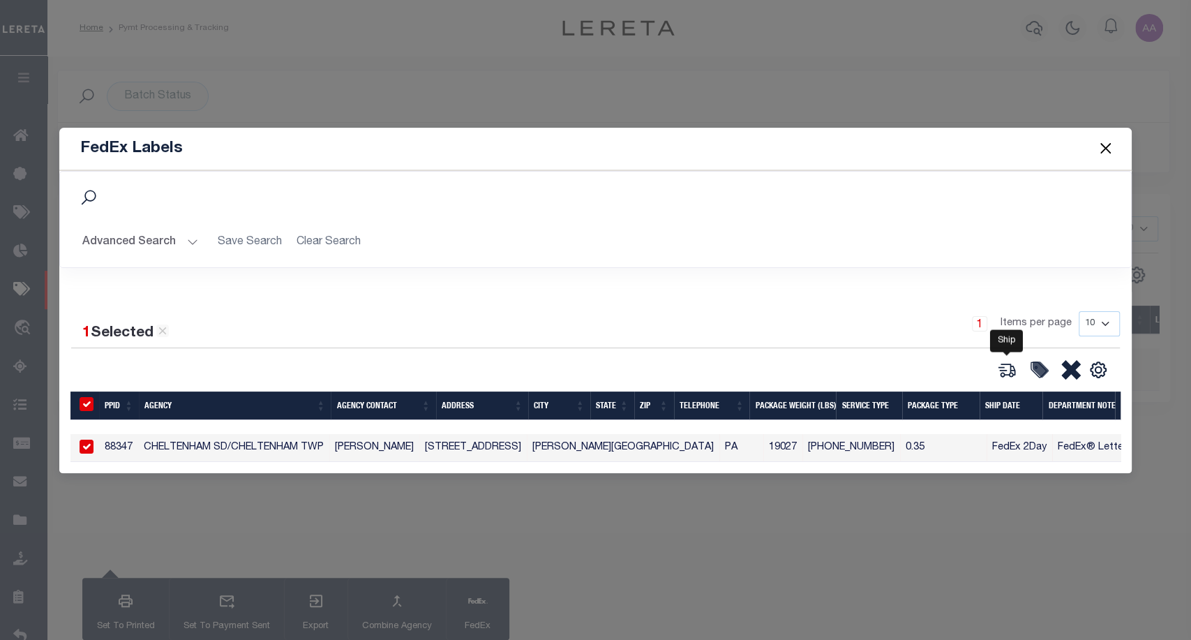
click at [1009, 364] on icon at bounding box center [1007, 370] width 20 height 20
type input "88347"
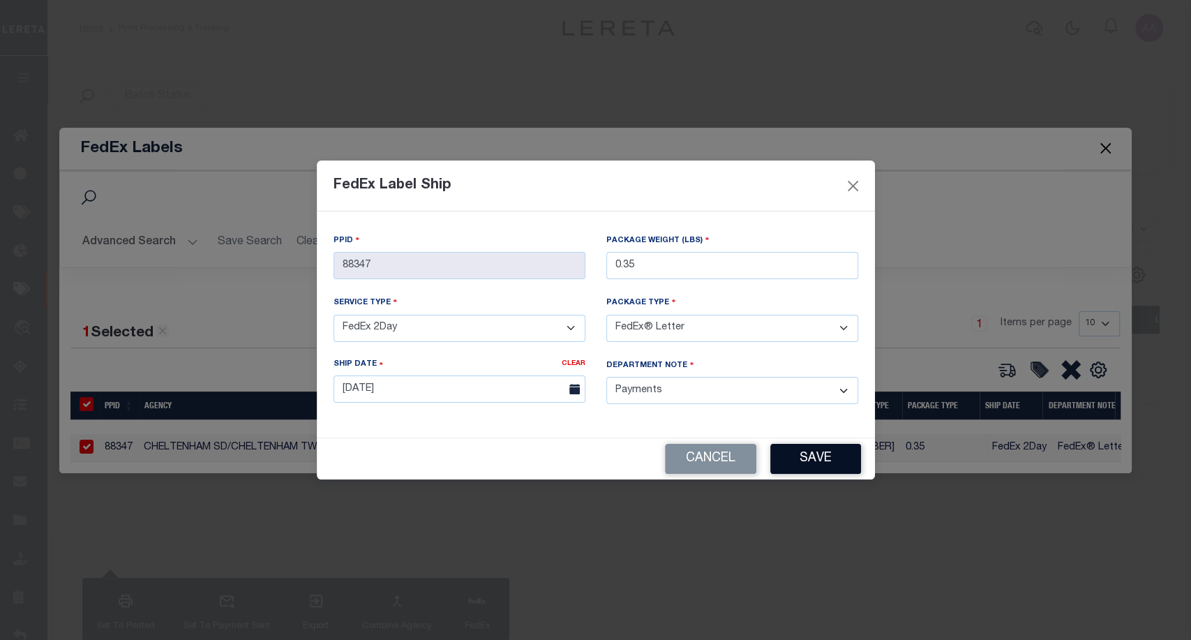
click at [822, 448] on button "Save" at bounding box center [815, 459] width 91 height 30
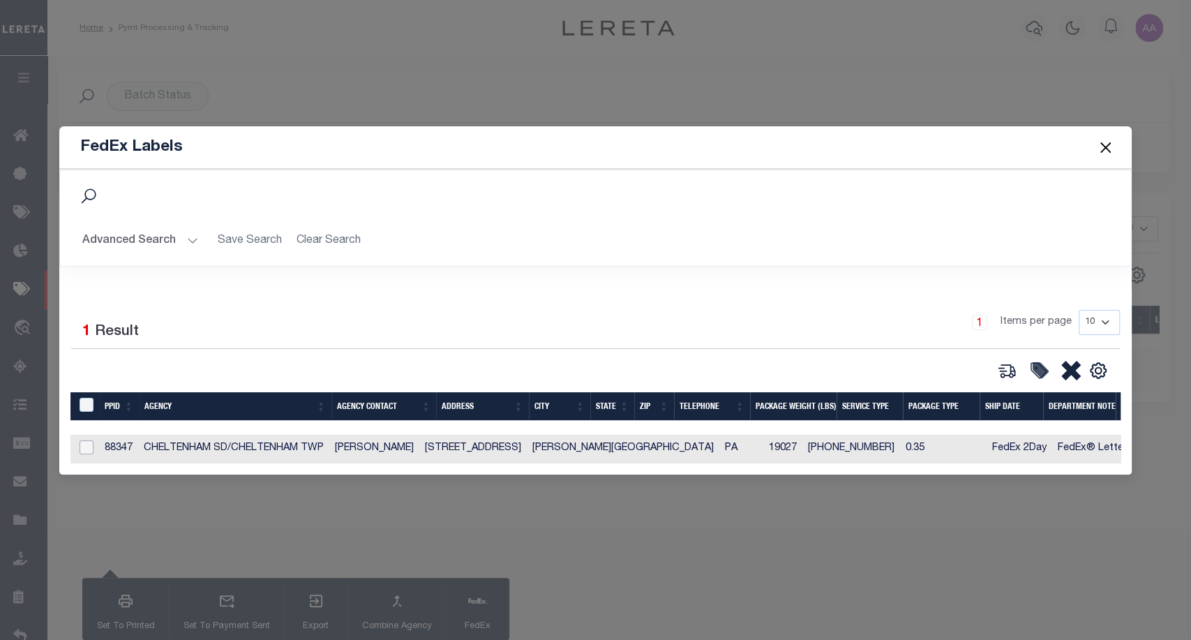
click at [87, 440] on input "checkbox" at bounding box center [87, 447] width 14 height 14
checkbox input "true"
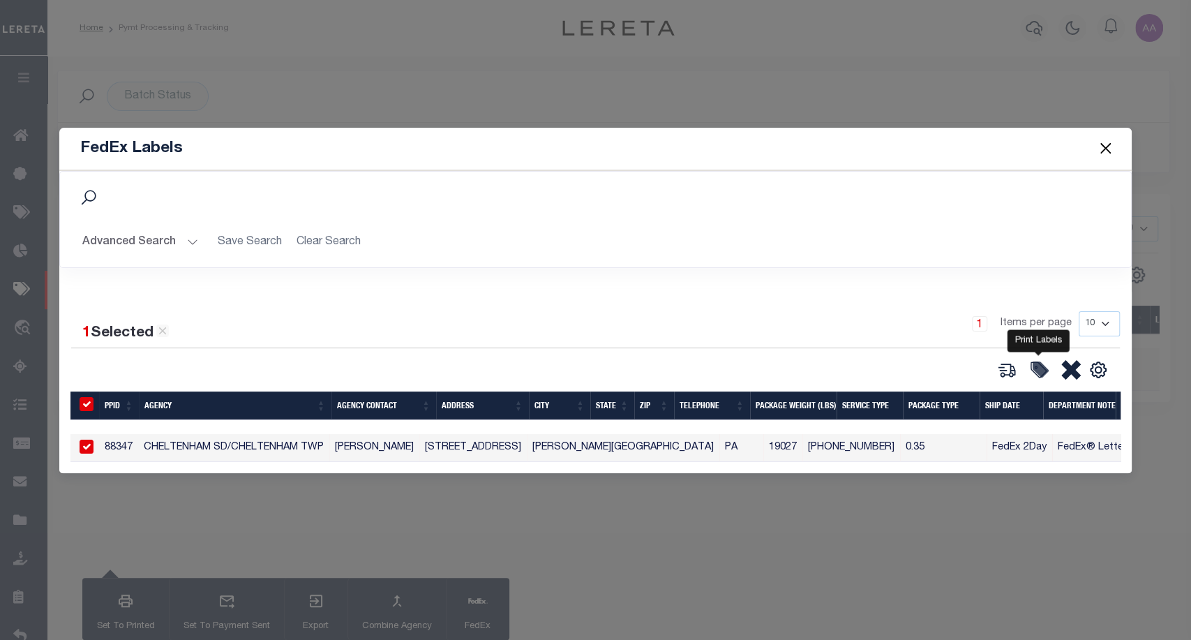
click at [1036, 366] on icon at bounding box center [1040, 369] width 14 height 14
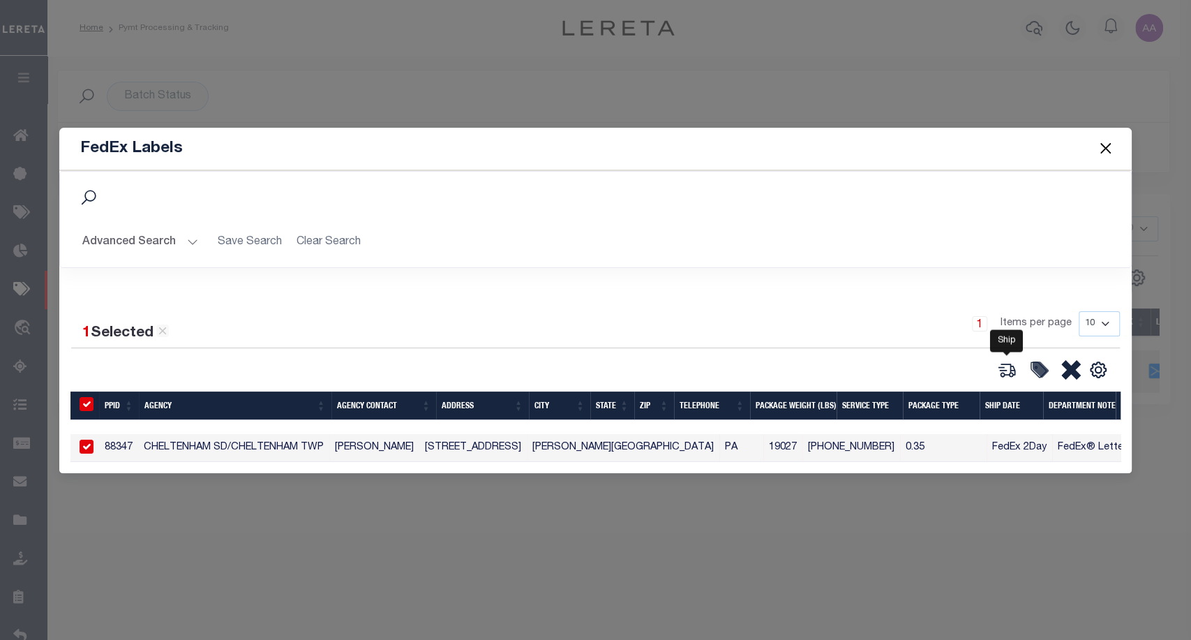
click at [1002, 364] on icon at bounding box center [1007, 370] width 20 height 20
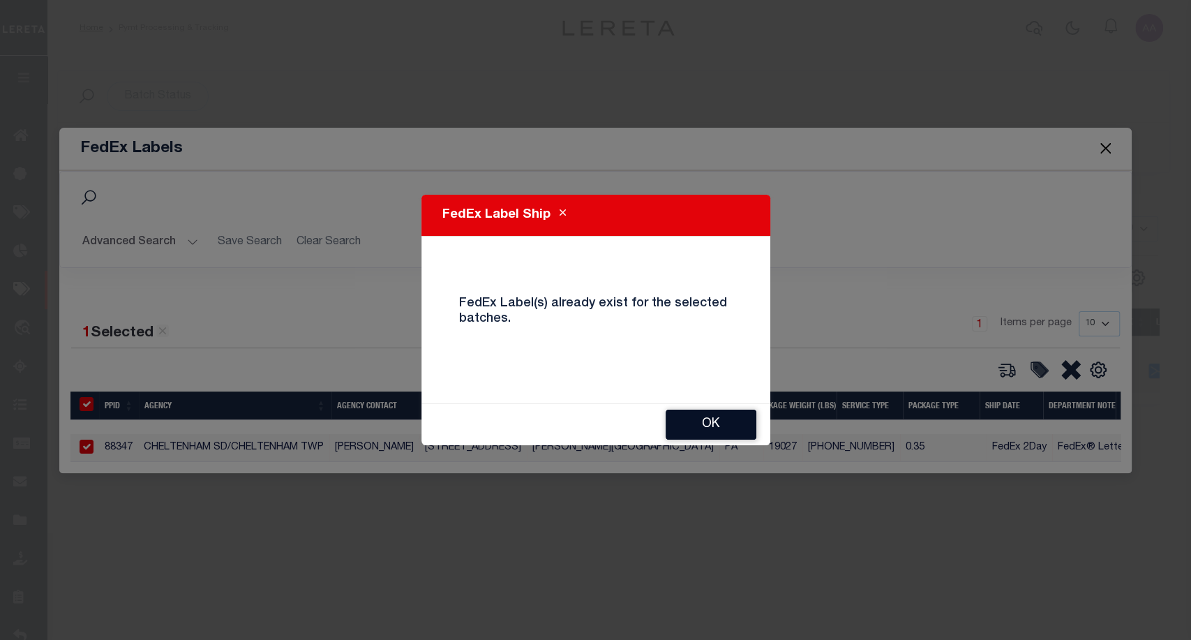
click at [707, 417] on button "OK" at bounding box center [710, 424] width 91 height 30
